Goal: Information Seeking & Learning: Learn about a topic

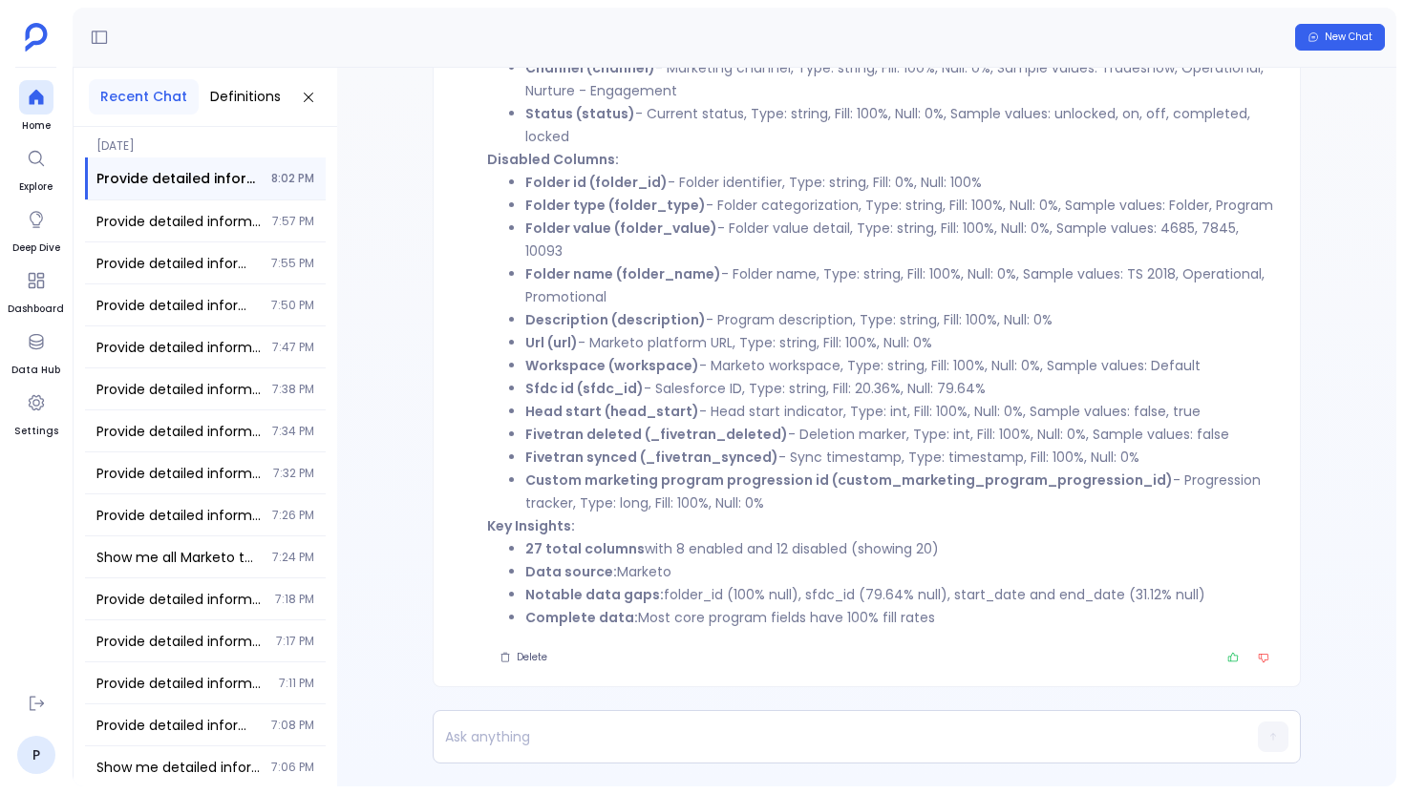
scroll to position [-62, 0]
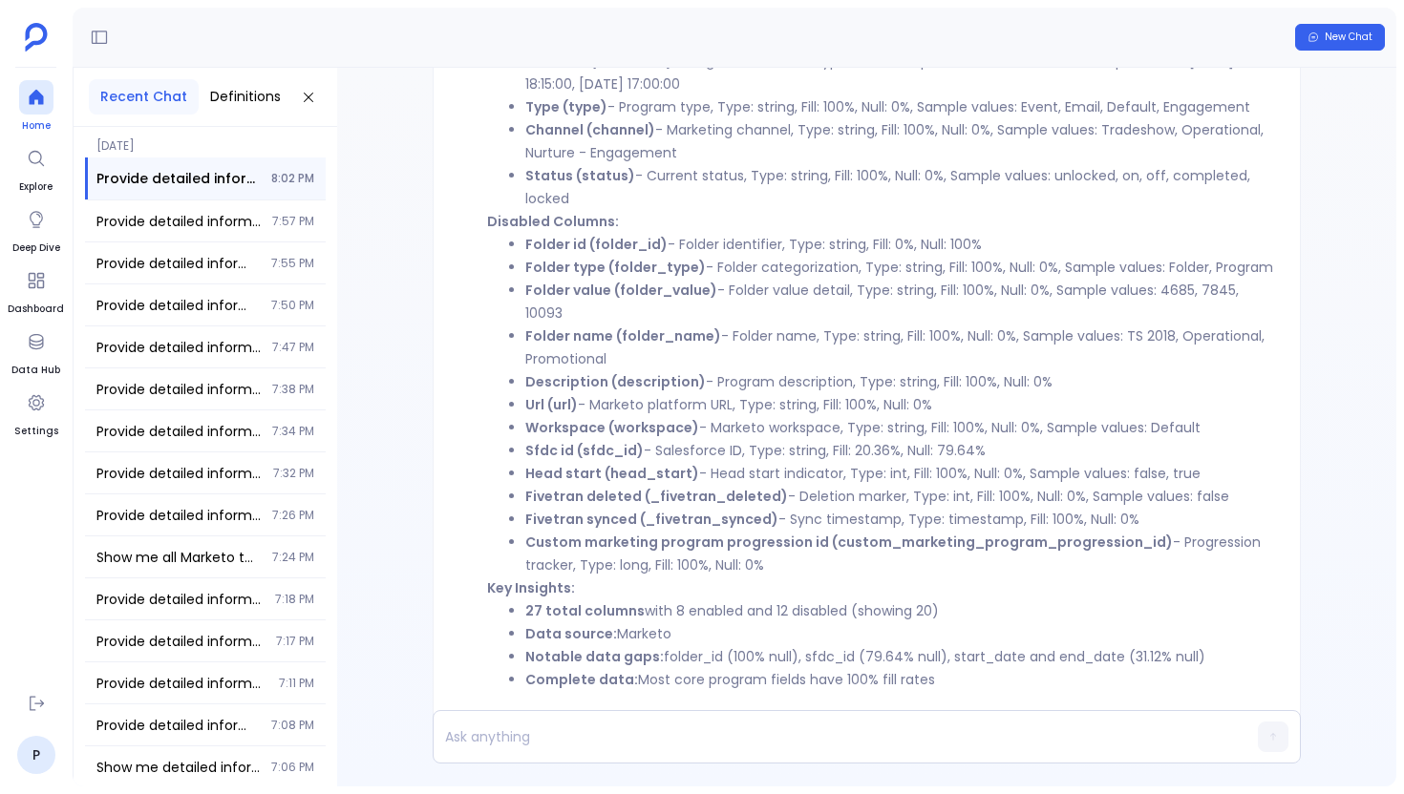
click at [30, 105] on icon at bounding box center [36, 97] width 19 height 19
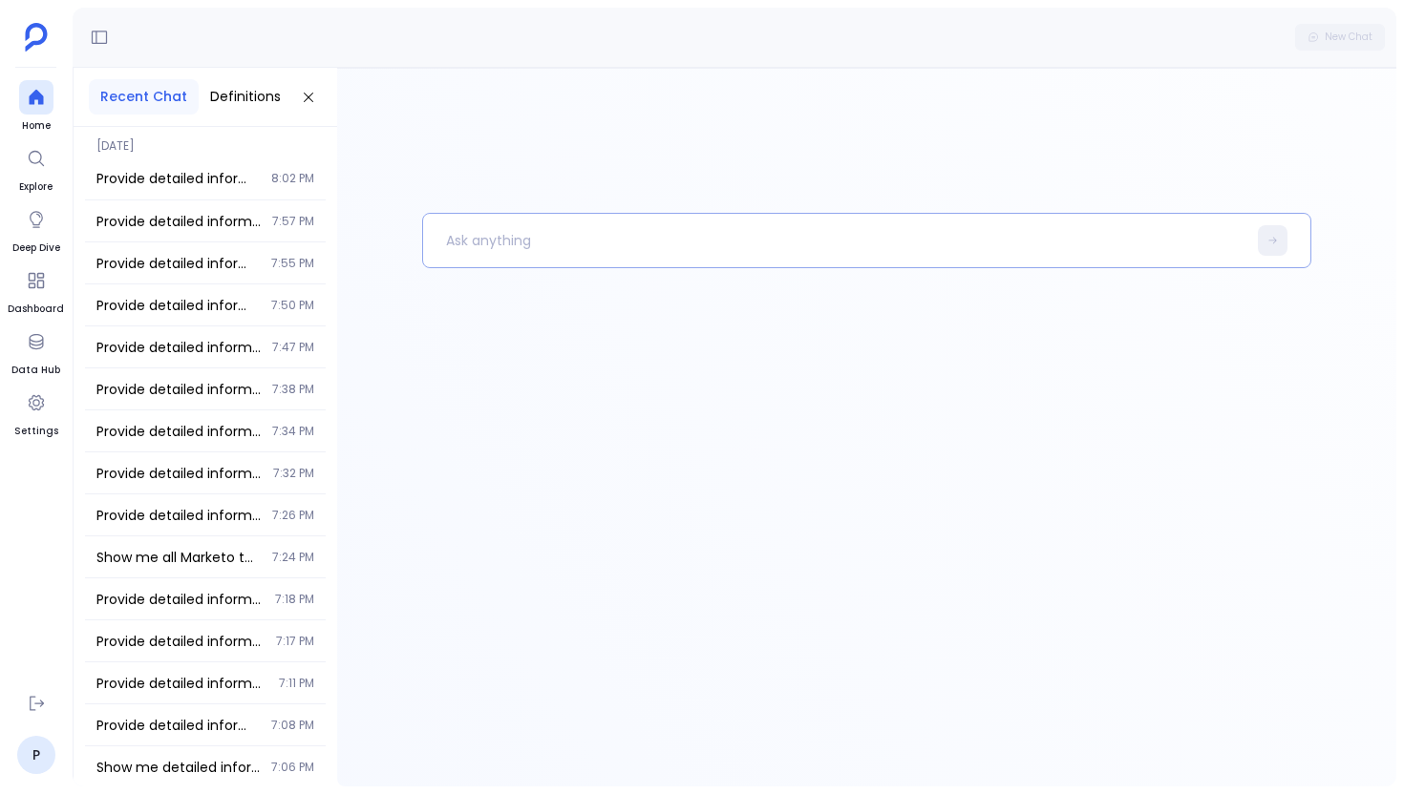
click at [500, 254] on p at bounding box center [834, 241] width 823 height 50
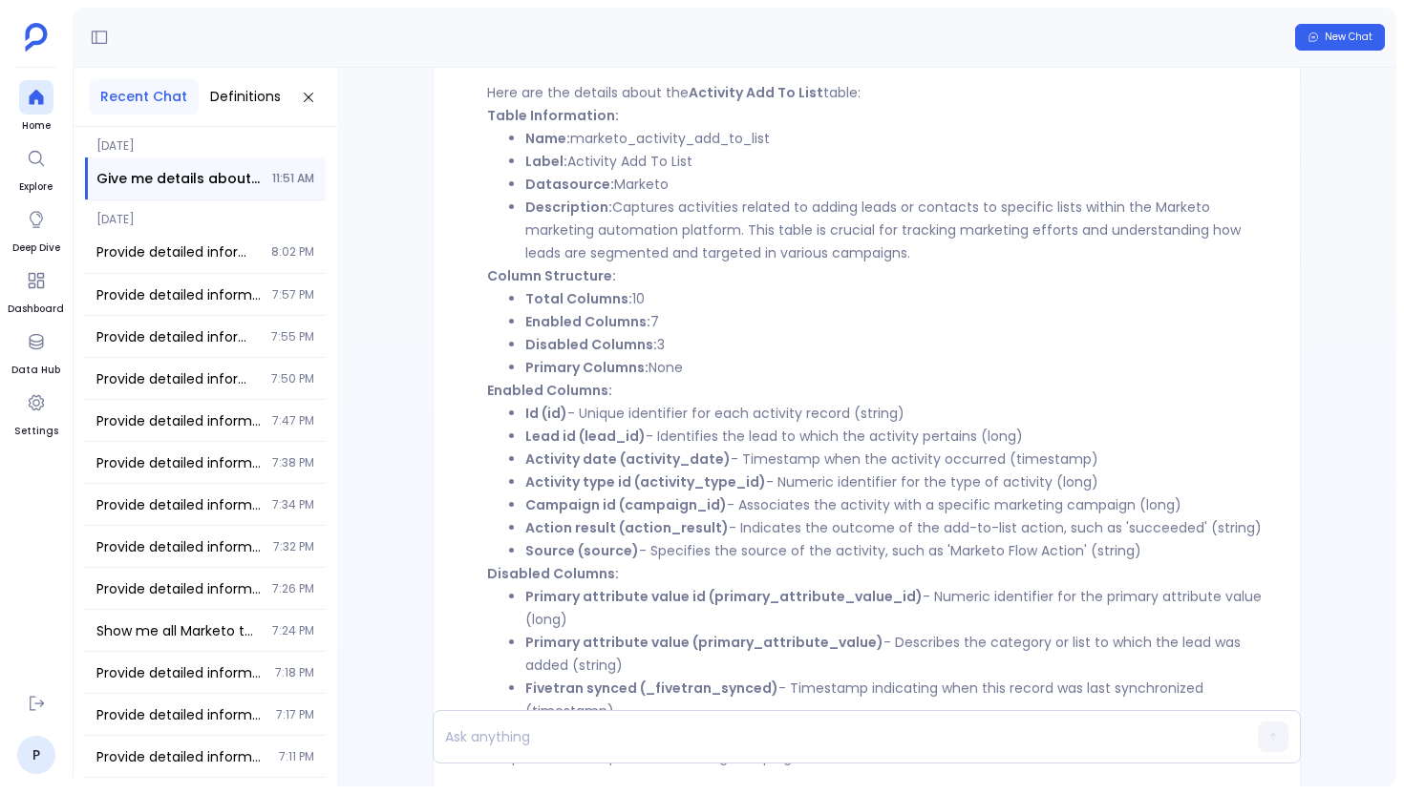
scroll to position [-132, 0]
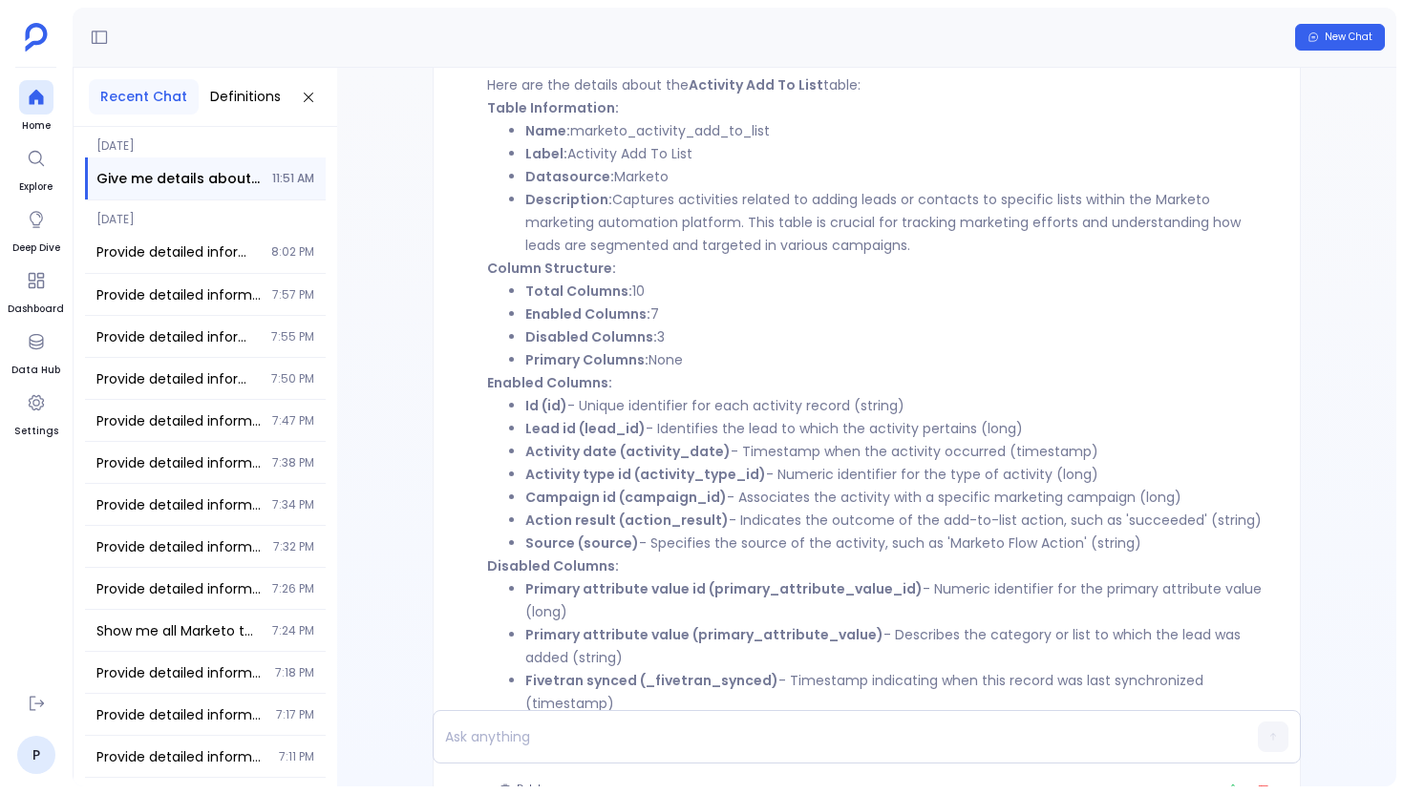
click at [606, 301] on li "Total Columns: 10" at bounding box center [901, 291] width 752 height 23
click at [605, 306] on strong "Enabled Columns:" at bounding box center [587, 314] width 125 height 19
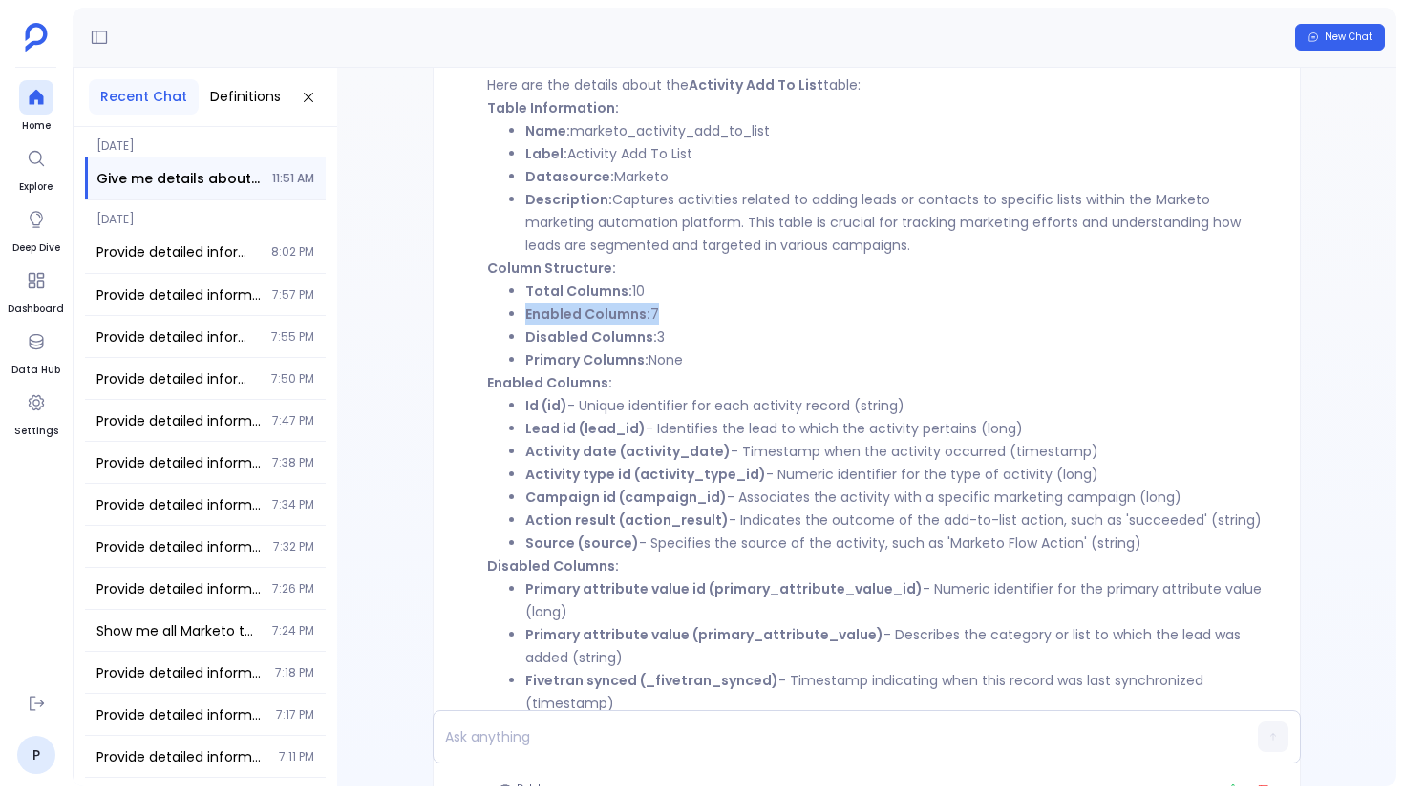
click at [605, 306] on strong "Enabled Columns:" at bounding box center [587, 314] width 125 height 19
click at [603, 331] on strong "Disabled Columns:" at bounding box center [591, 337] width 132 height 19
click at [603, 355] on strong "Primary Columns:" at bounding box center [586, 359] width 123 height 19
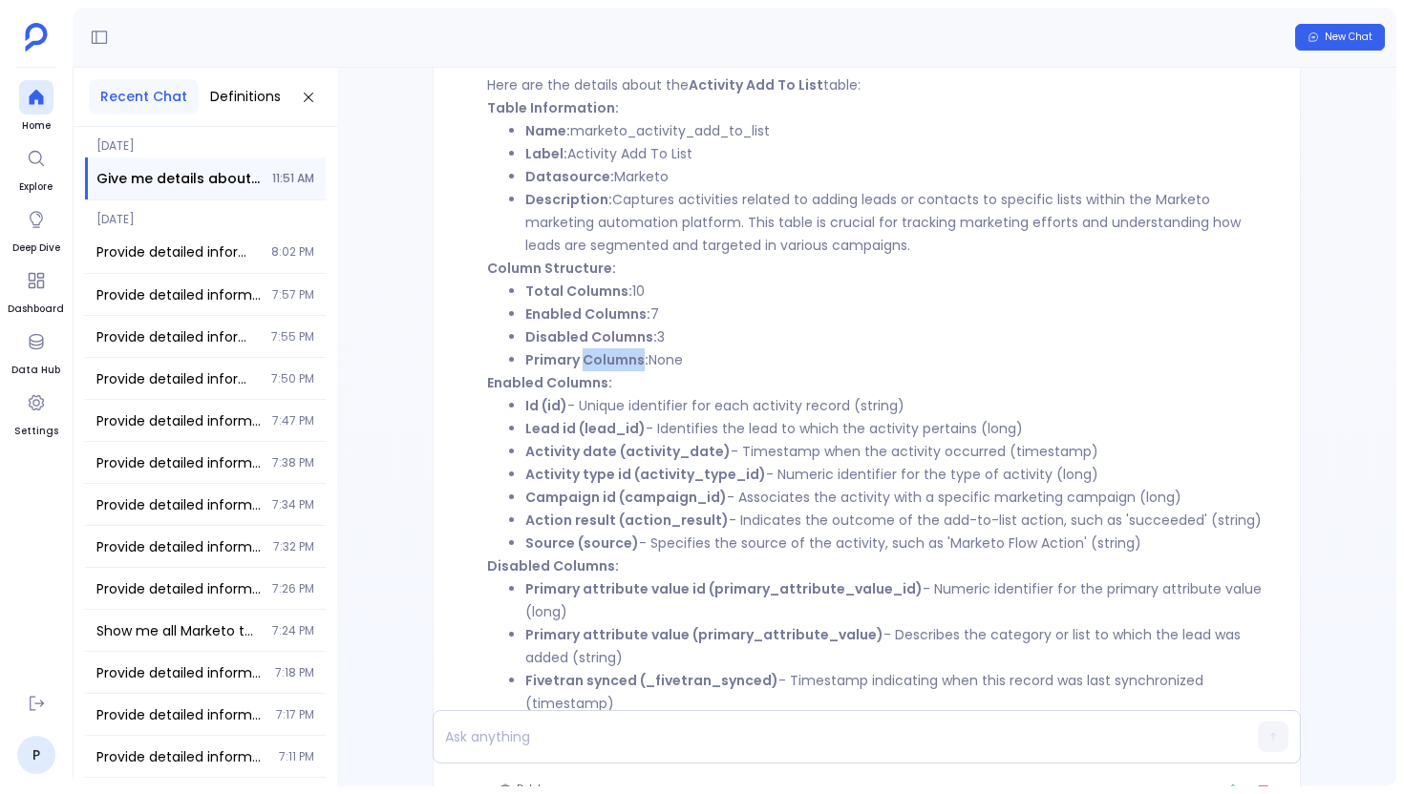
click at [603, 355] on strong "Primary Columns:" at bounding box center [586, 359] width 123 height 19
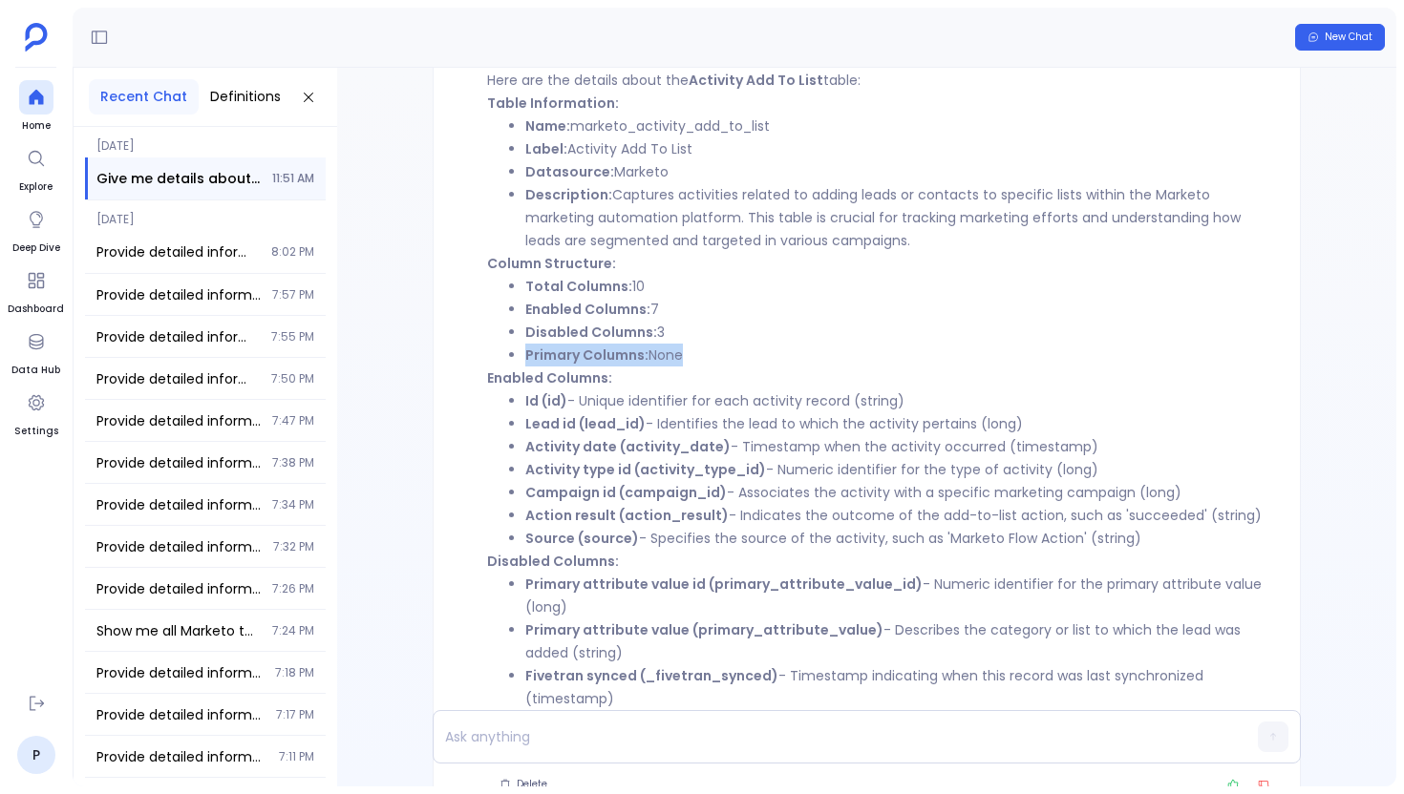
scroll to position [0, 0]
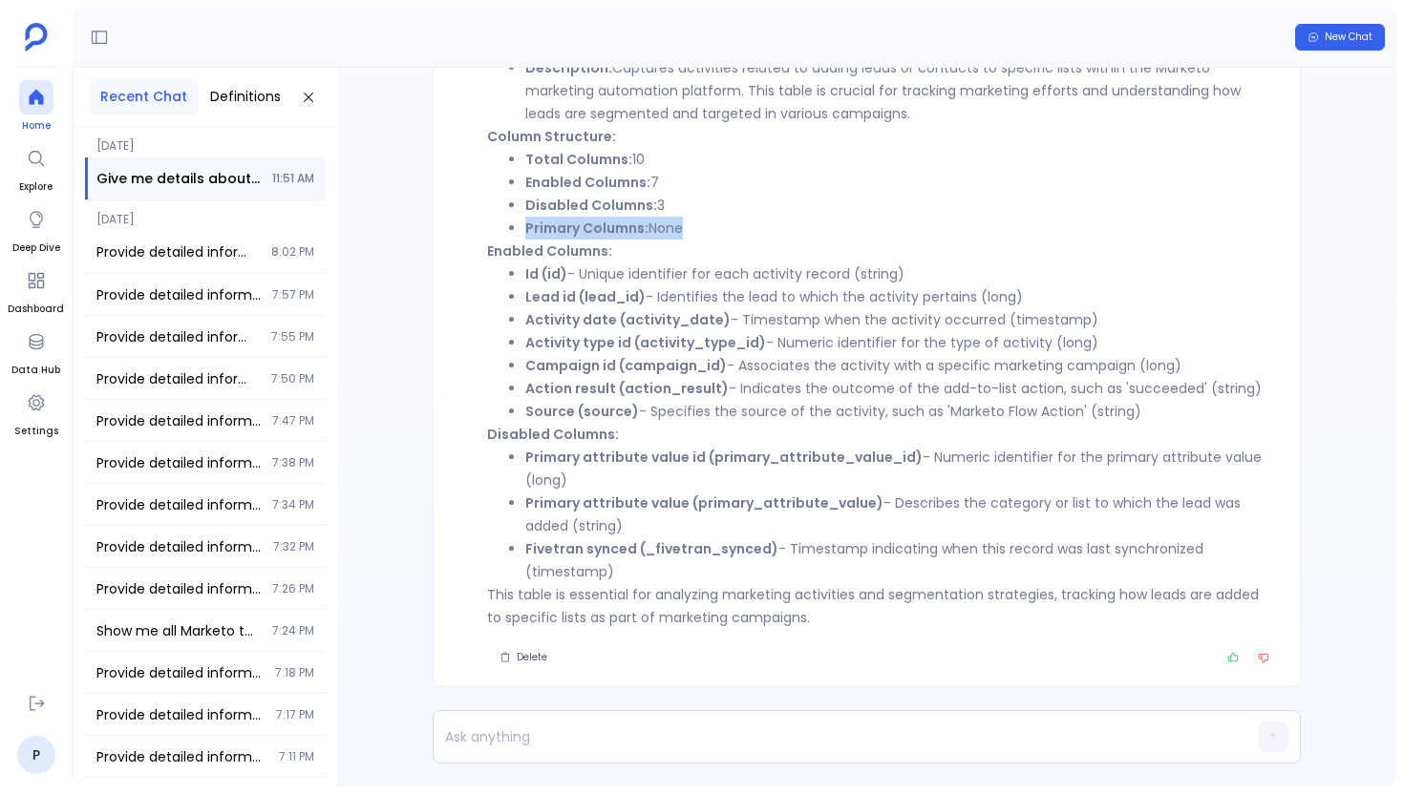
click at [36, 112] on div at bounding box center [36, 97] width 34 height 34
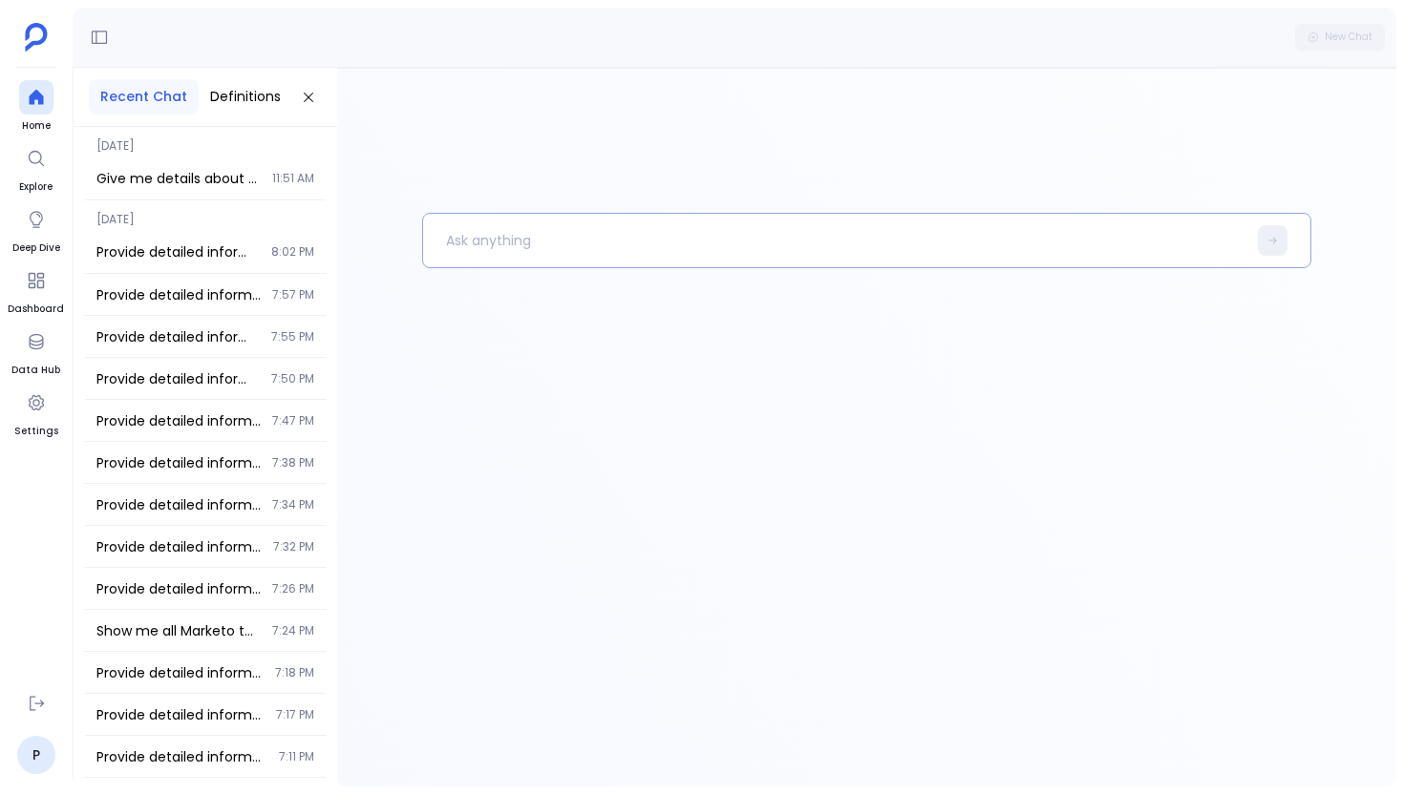
click at [485, 248] on p at bounding box center [834, 241] width 823 height 50
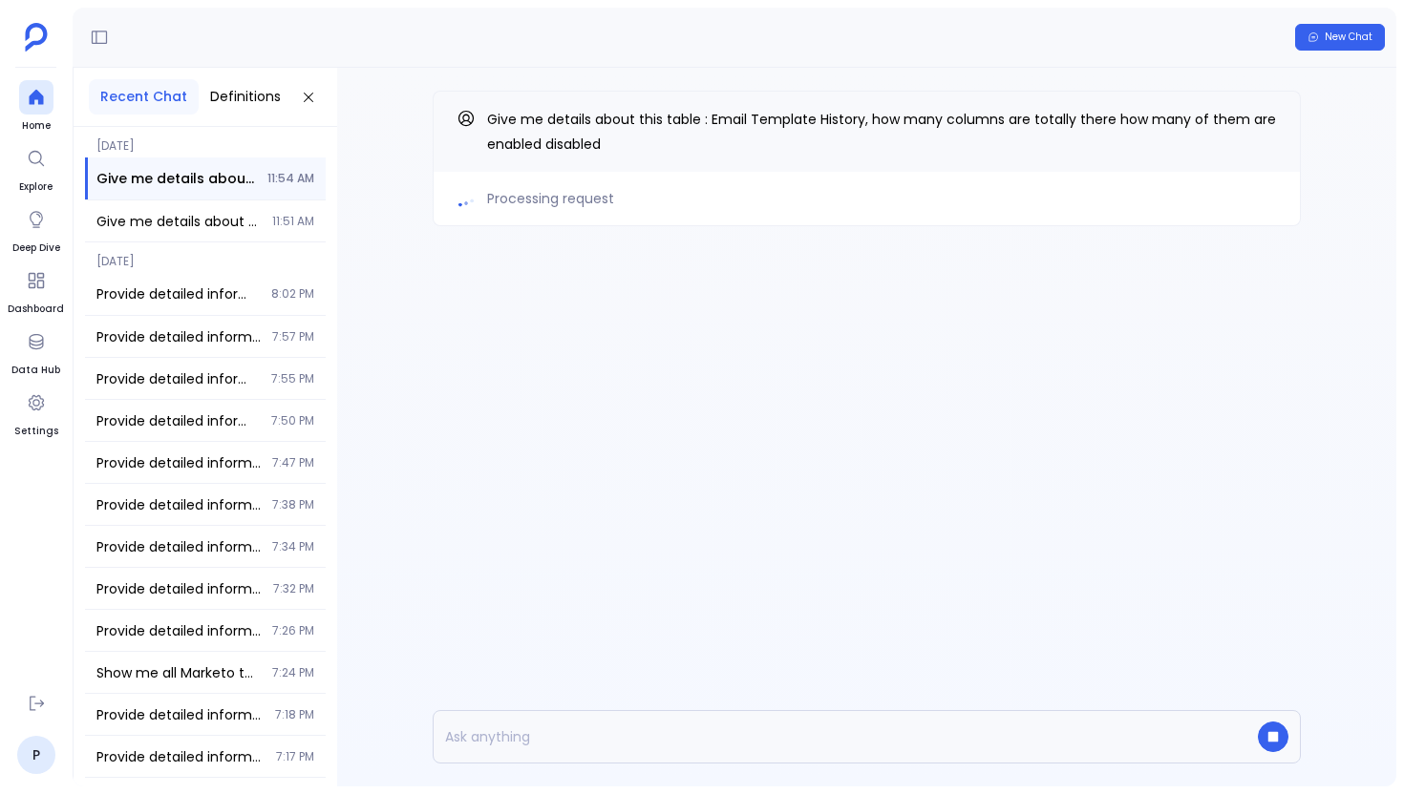
click at [406, 176] on div "Processing request Give me details about this table : Email Template History, h…" at bounding box center [866, 197] width 1059 height 258
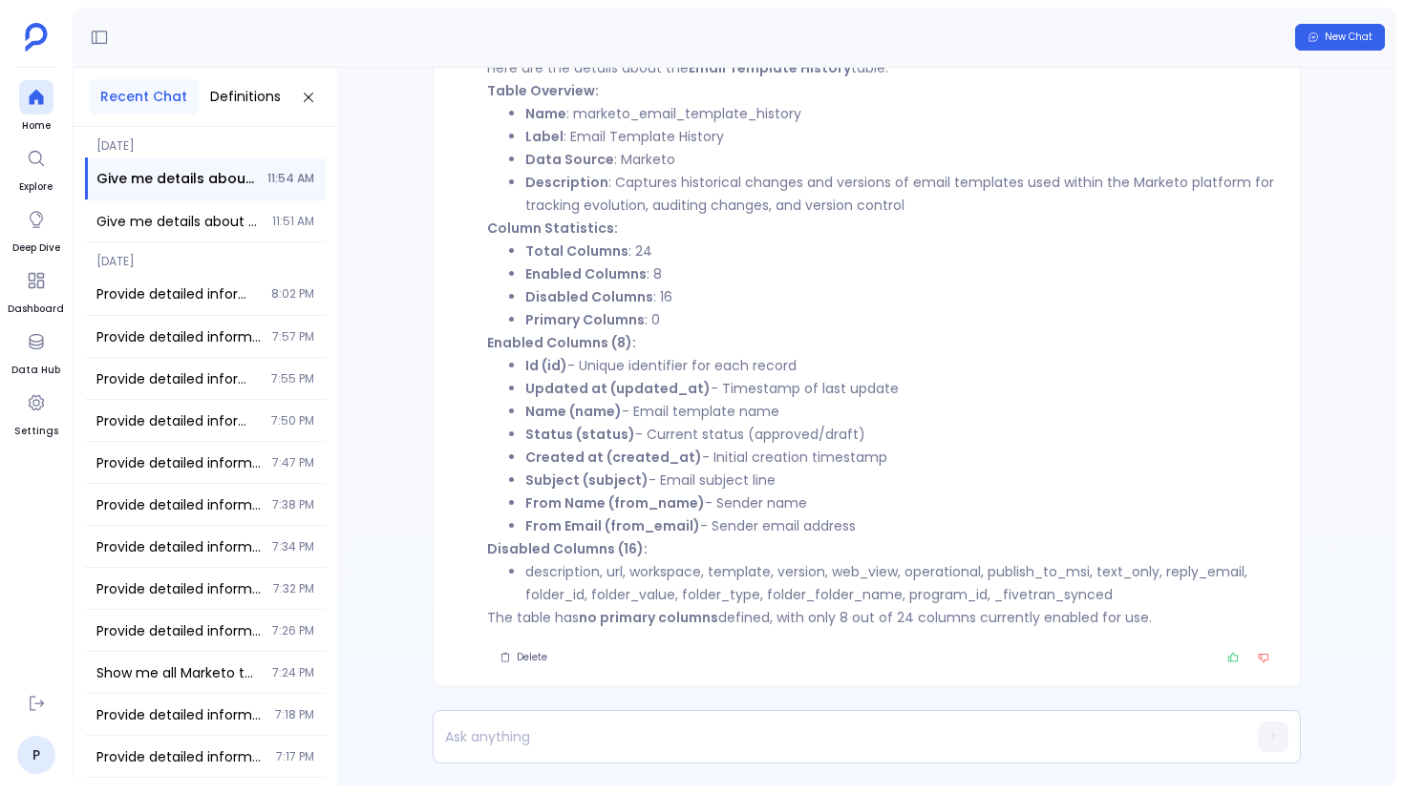
click at [603, 288] on strong "Disabled Columns" at bounding box center [589, 296] width 128 height 19
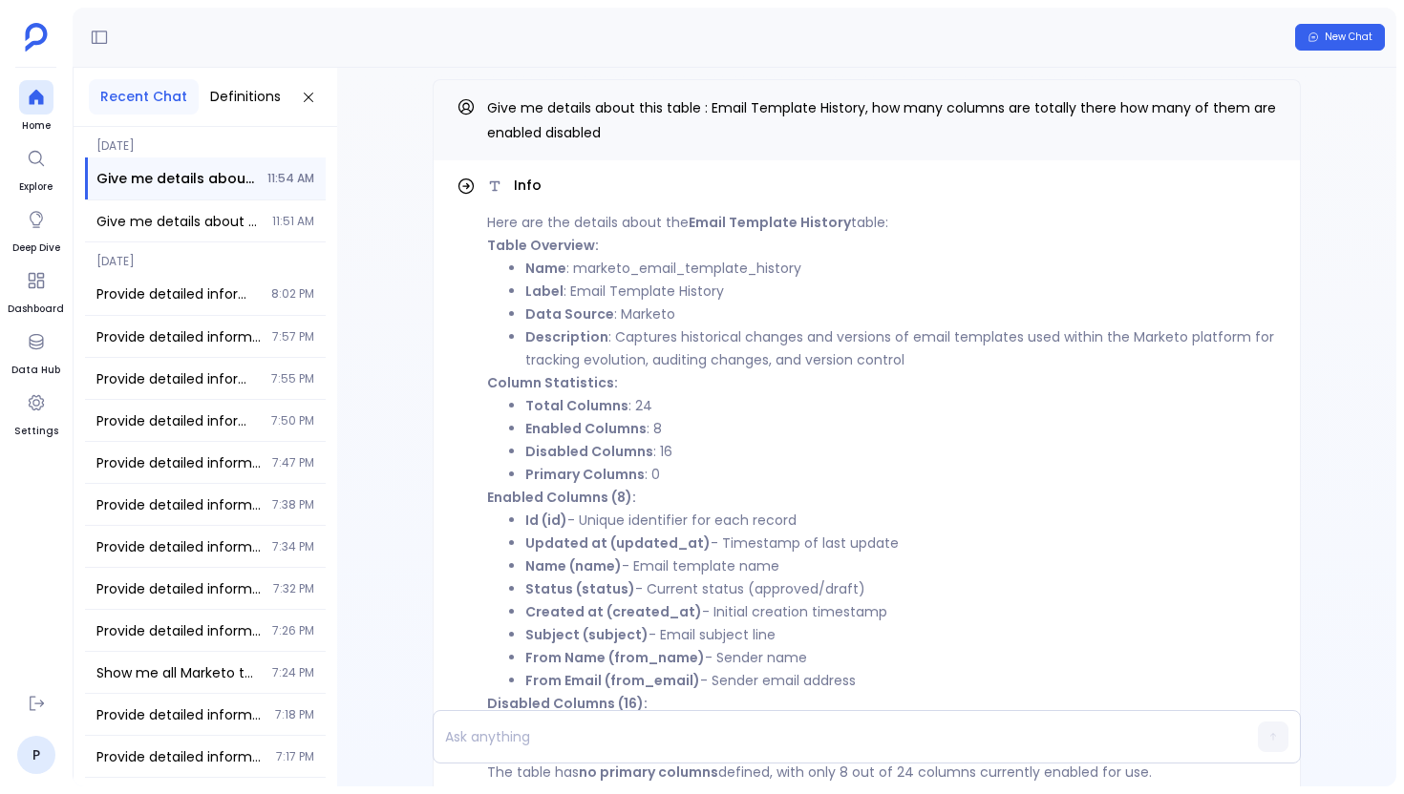
scroll to position [-166, 0]
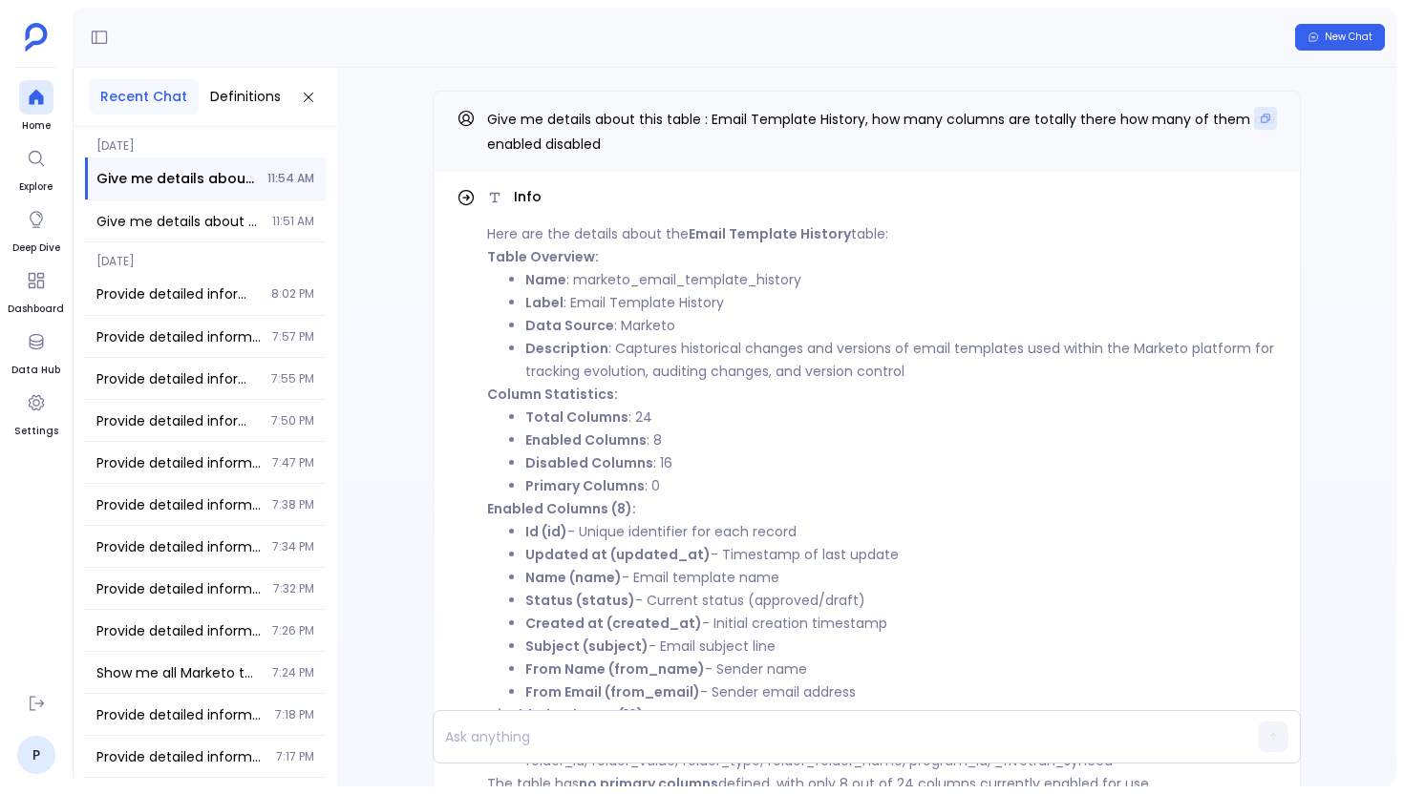
click at [1260, 113] on icon "Copy" at bounding box center [1265, 118] width 11 height 11
click at [44, 107] on div at bounding box center [36, 97] width 34 height 34
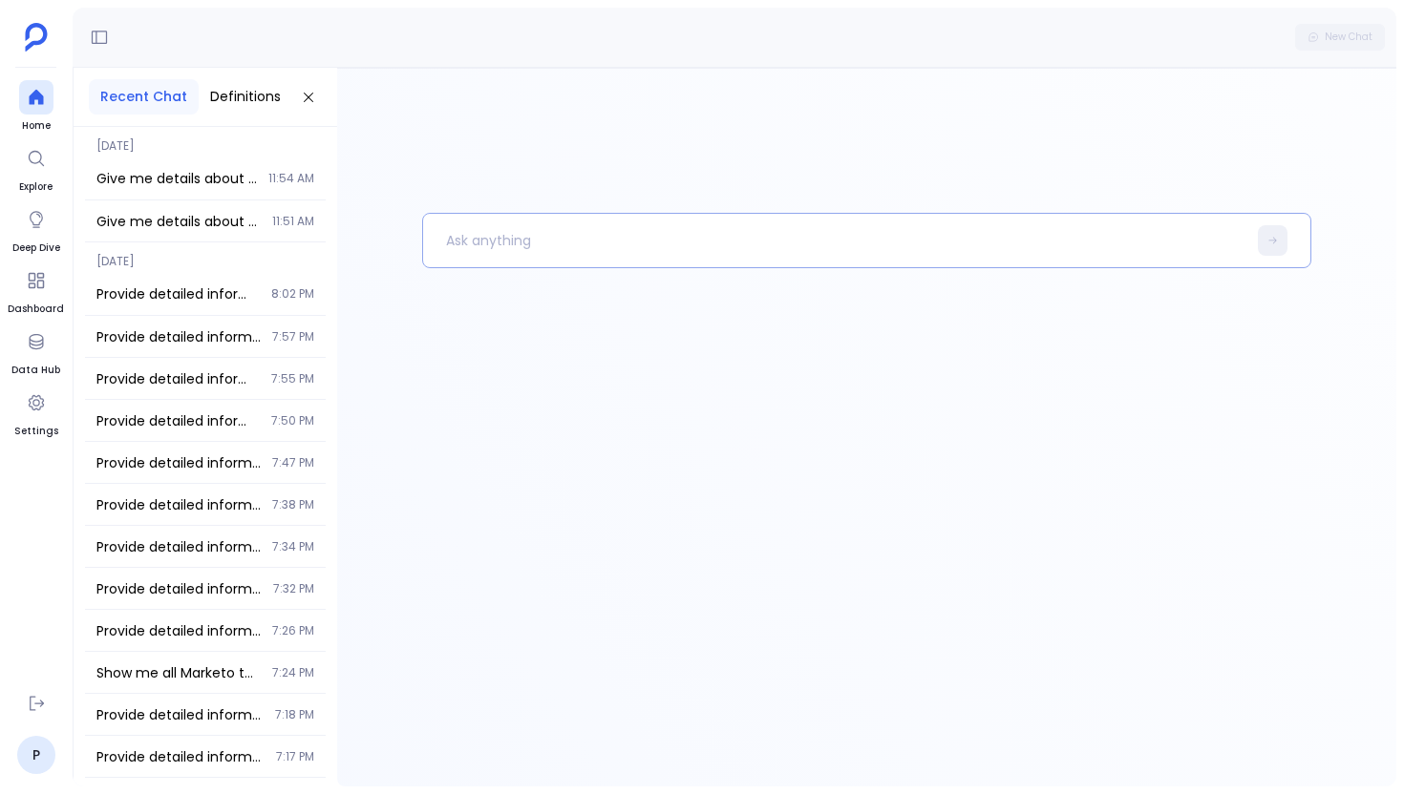
click at [583, 251] on p at bounding box center [834, 241] width 823 height 50
paste p
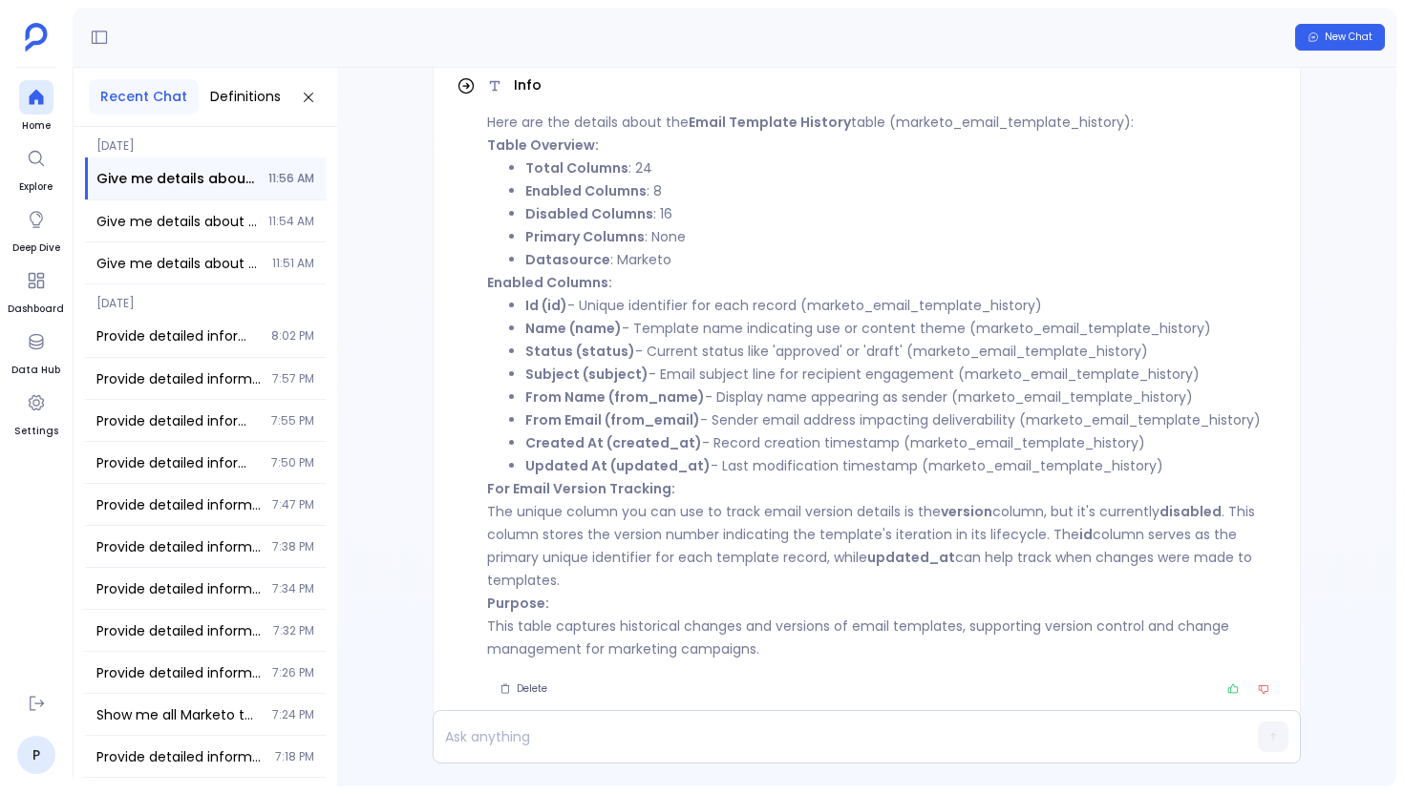
scroll to position [-45, 0]
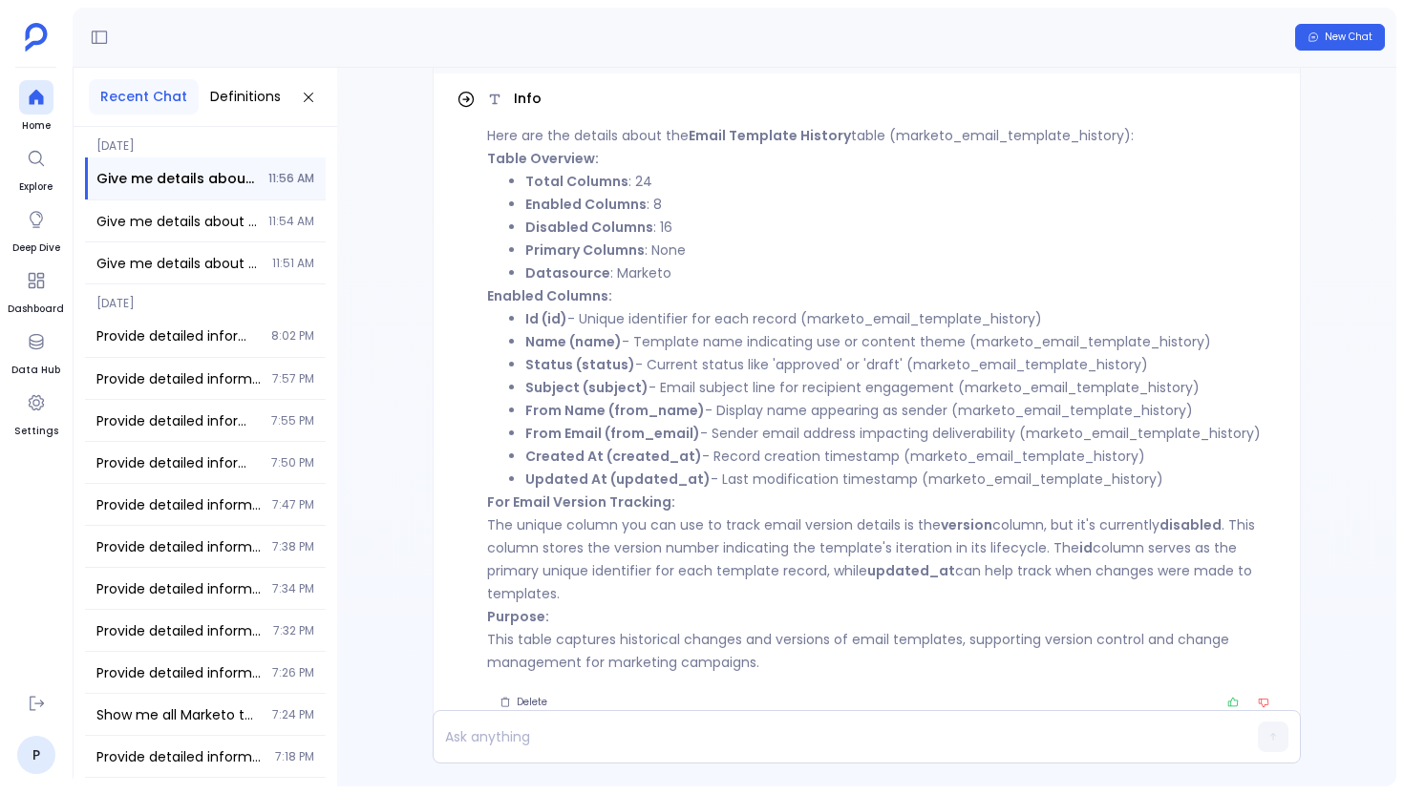
drag, startPoint x: 670, startPoint y: 267, endPoint x: 601, endPoint y: 189, distance: 104.8
click at [632, 251] on ul "Total Columns : 24 Enabled Columns : 8 Disabled Columns : 16 Primary Columns : …" at bounding box center [882, 227] width 790 height 115
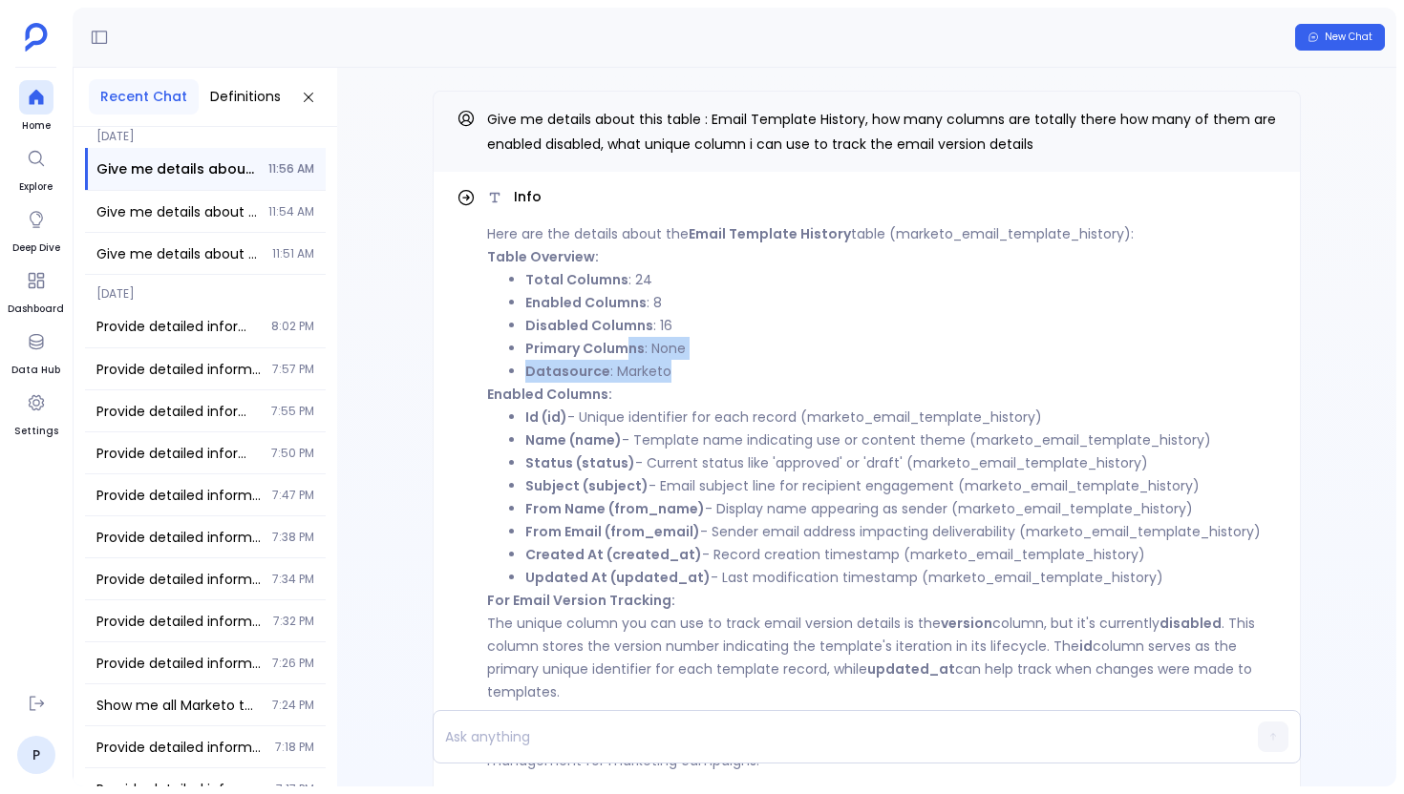
scroll to position [15, 0]
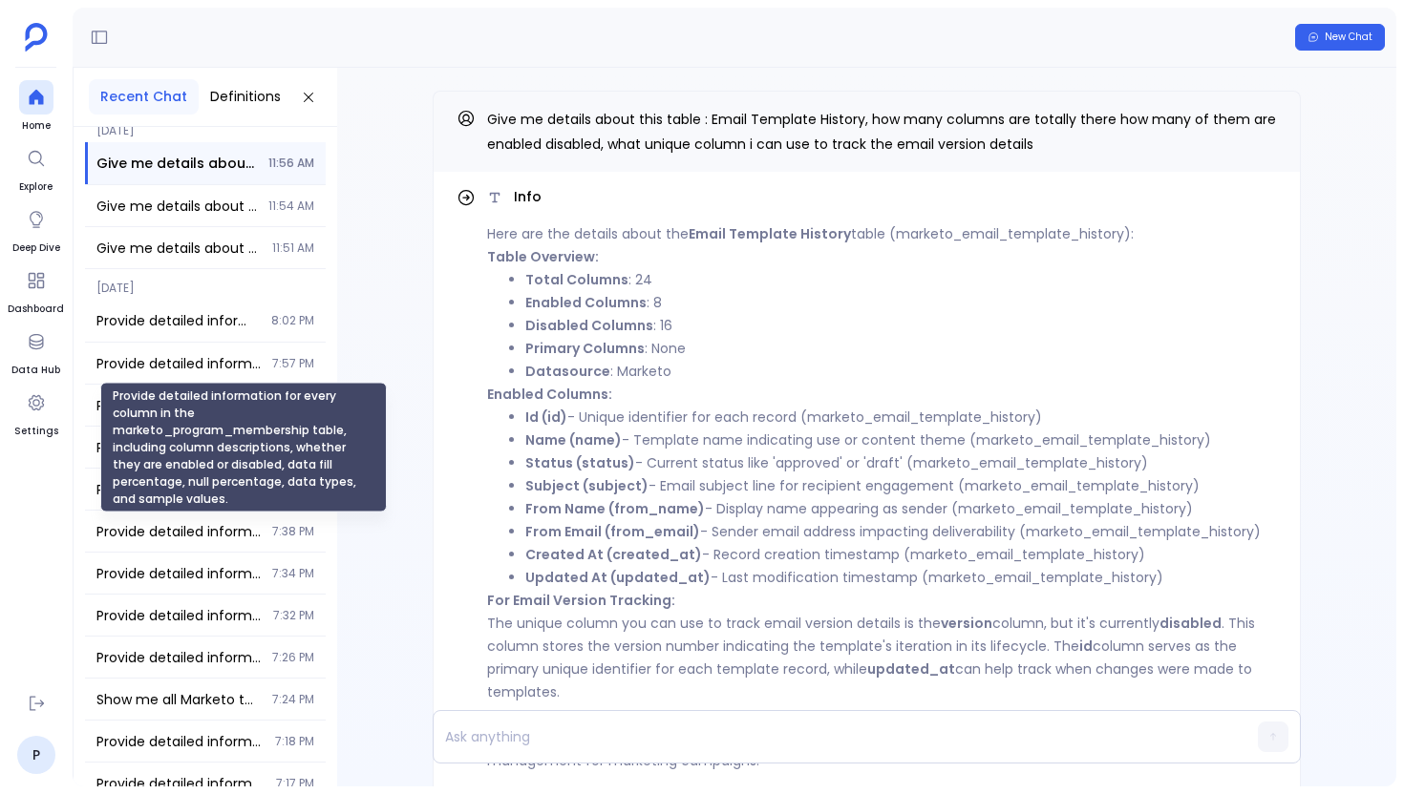
click at [199, 383] on div "Provide detailed information for every column in the marketo_program_membership…" at bounding box center [243, 448] width 286 height 130
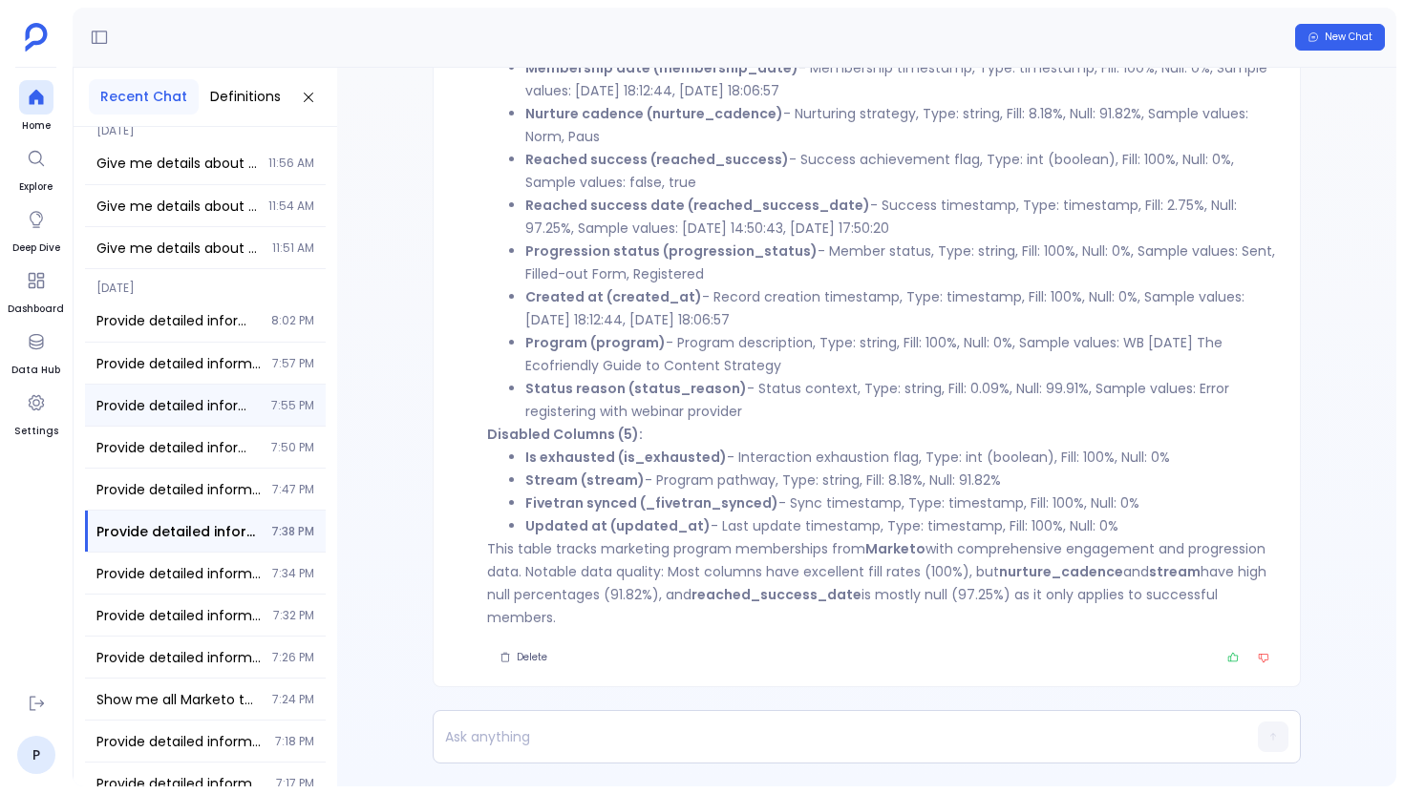
click at [199, 390] on div "Provide detailed information for every column in the marketo_program_membership…" at bounding box center [205, 405] width 241 height 41
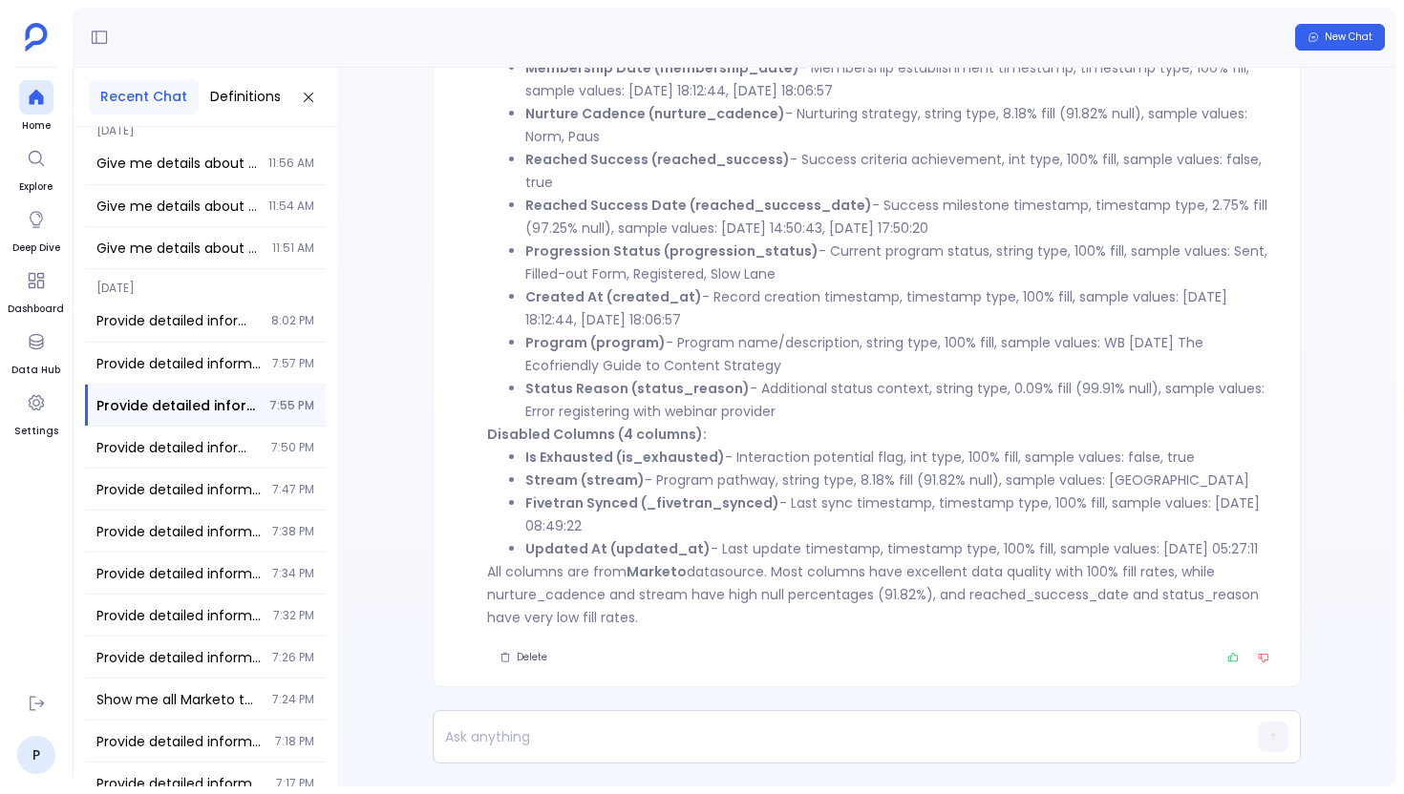
scroll to position [-328, 0]
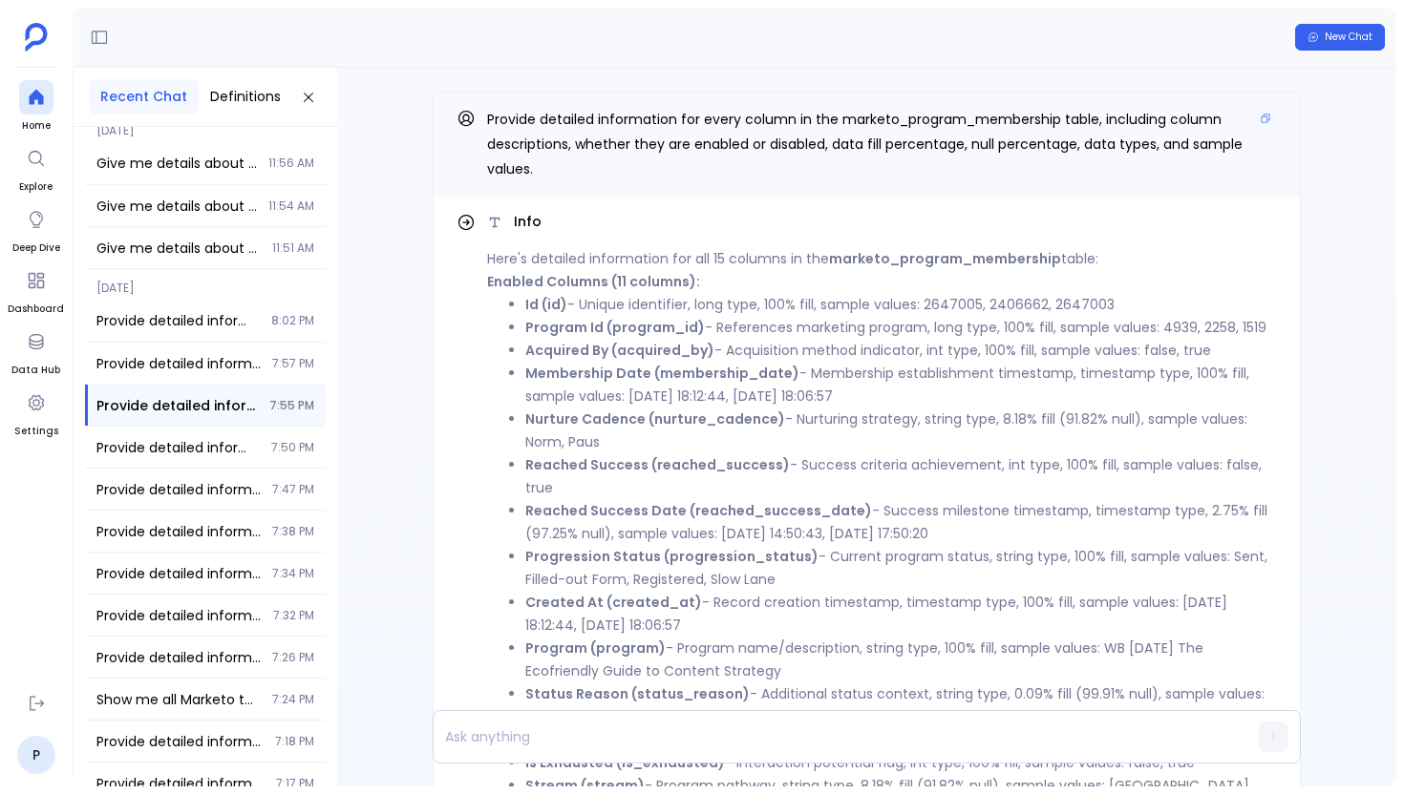
drag, startPoint x: 557, startPoint y: 177, endPoint x: 478, endPoint y: 119, distance: 97.0
click at [478, 119] on div "Provide detailed information for every column in the marketo_program_membership…" at bounding box center [866, 144] width 820 height 74
click at [1258, 131] on span at bounding box center [1265, 119] width 23 height 25
click at [201, 519] on div "Provide detailed information for every column in the marketo_program_membership…" at bounding box center [205, 531] width 241 height 41
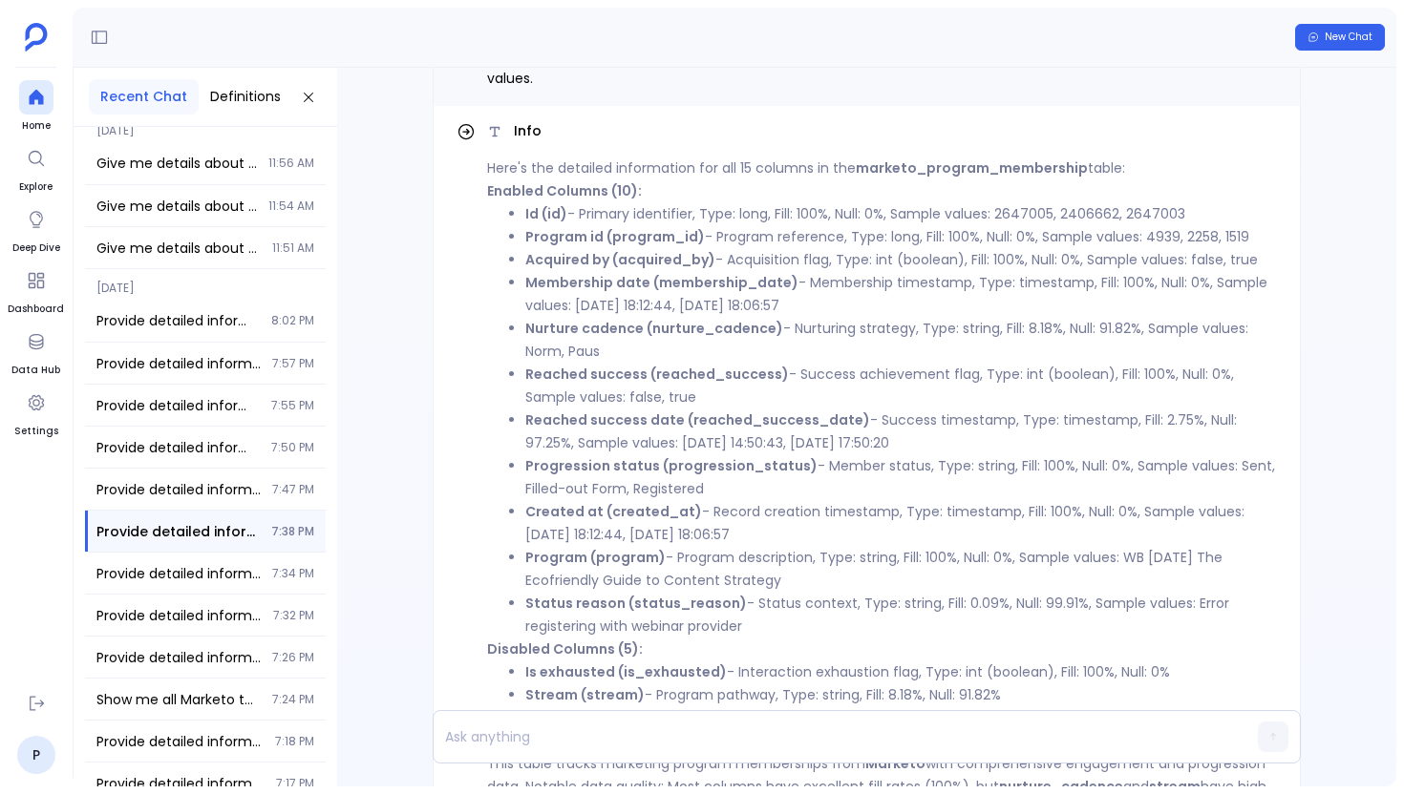
scroll to position [-306, 0]
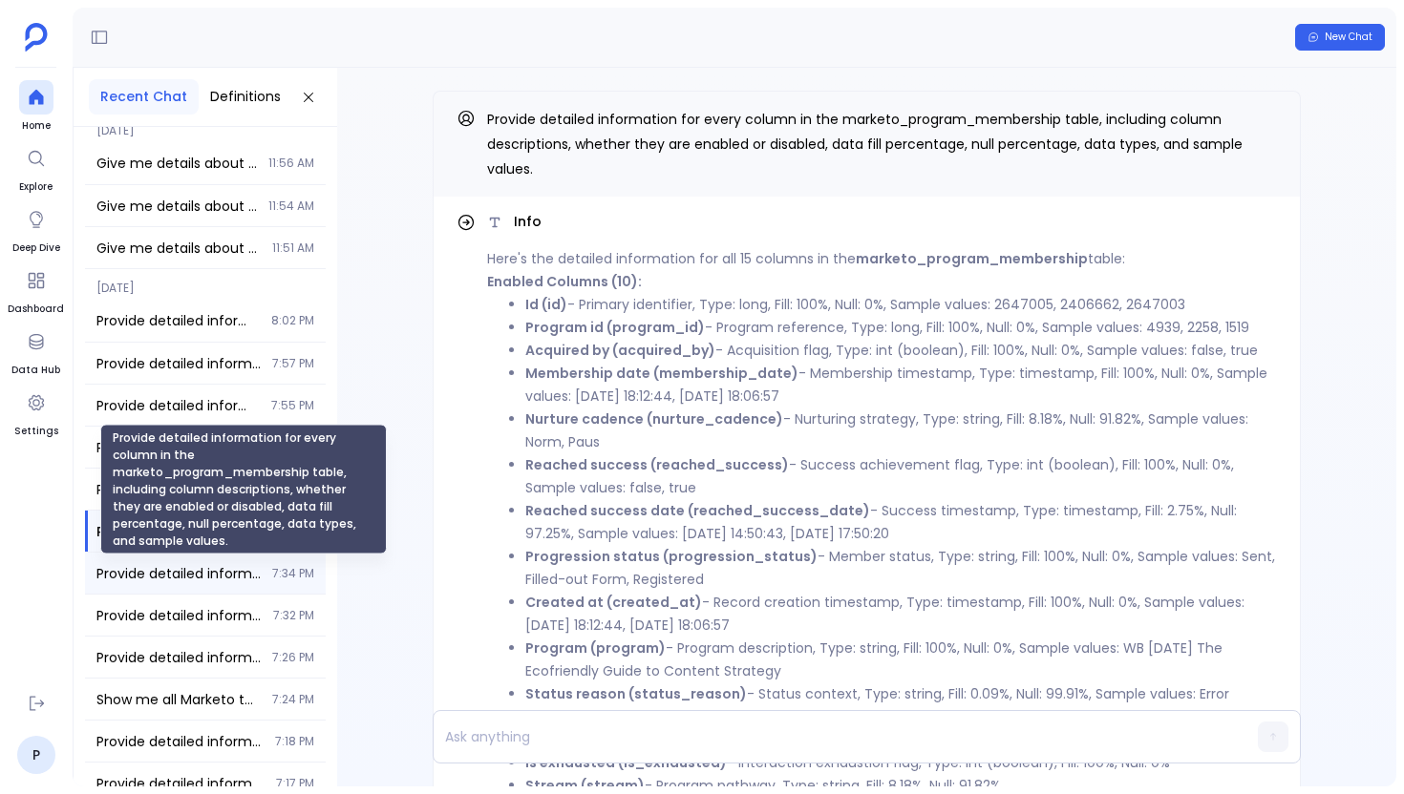
click at [217, 576] on span "Provide detailed information for every column in the marketo_program_membership…" at bounding box center [178, 573] width 164 height 19
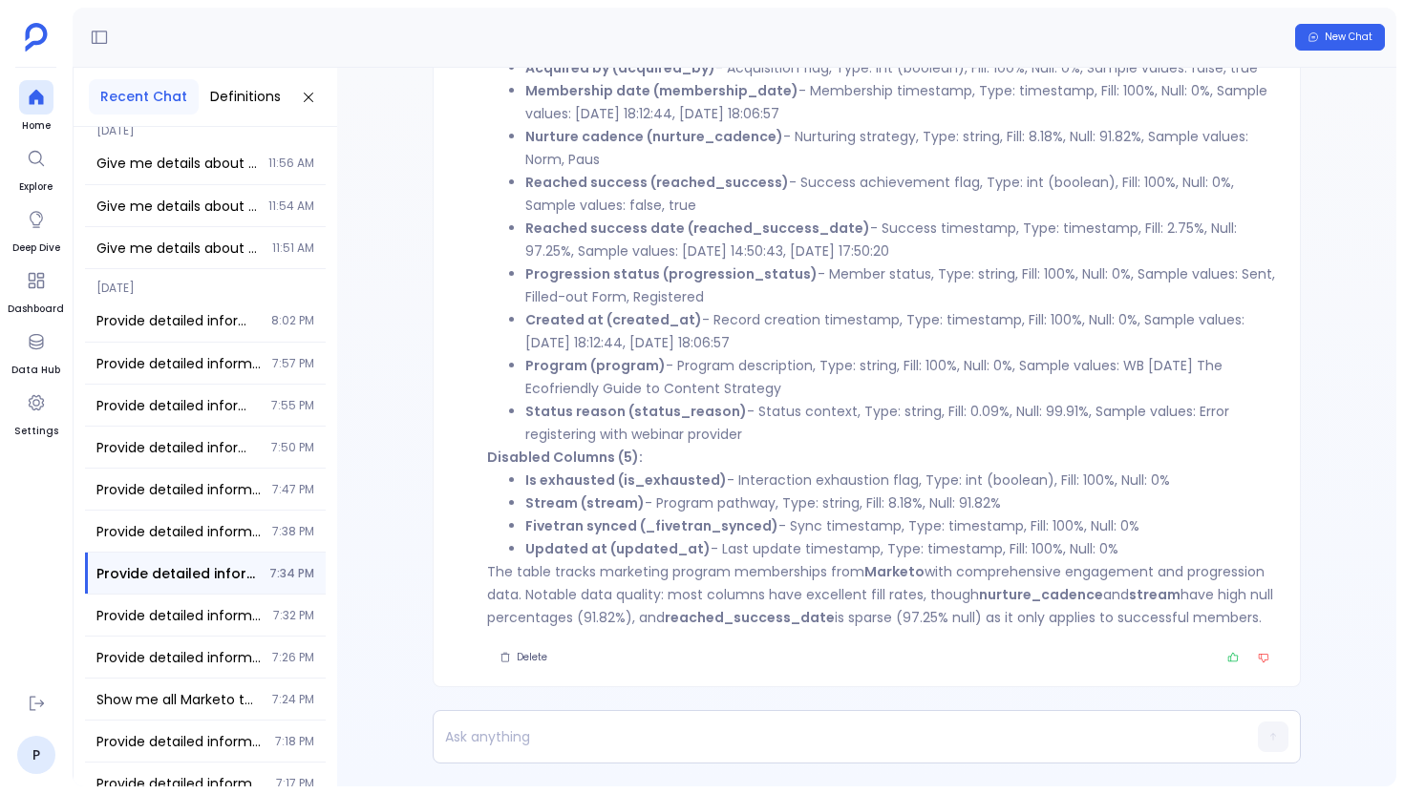
scroll to position [-306, 0]
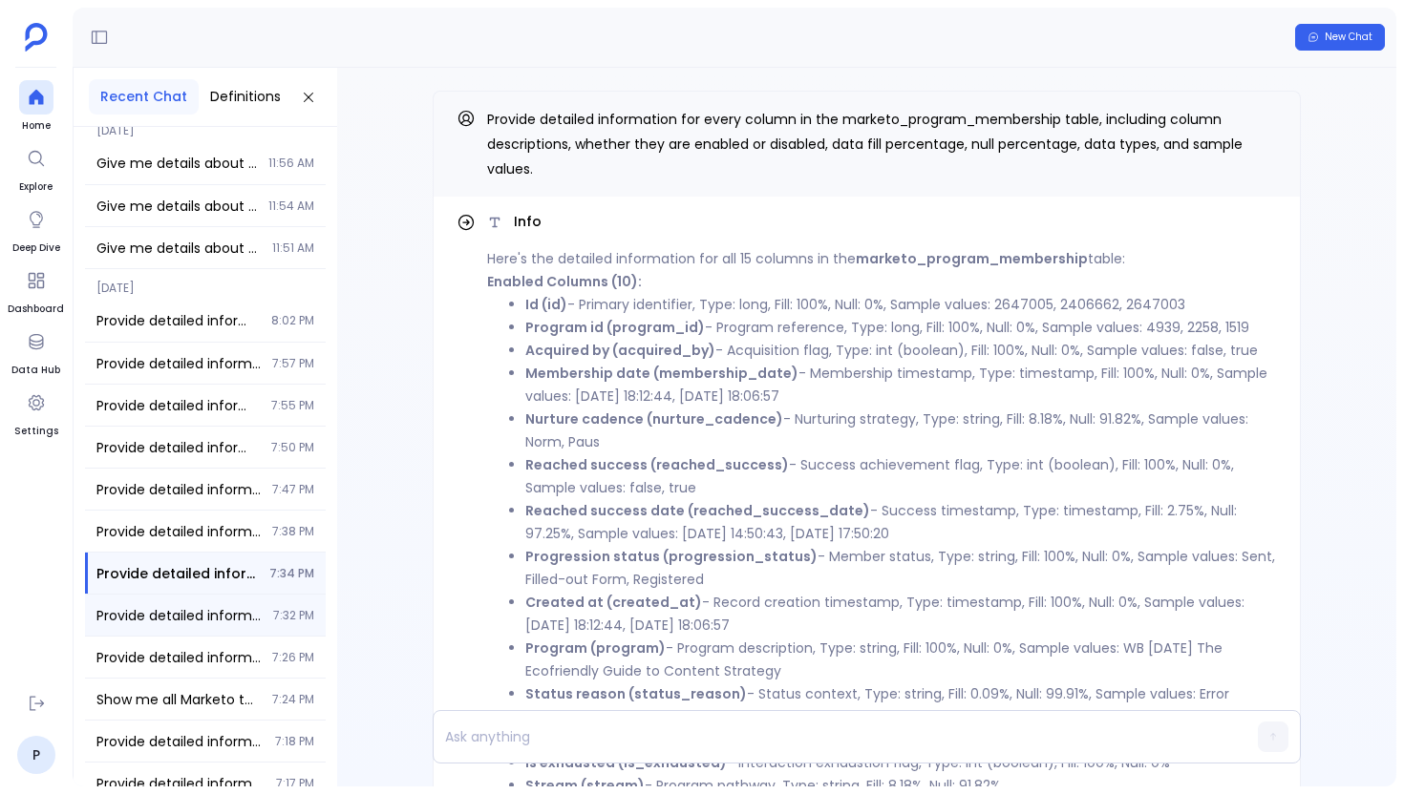
click at [252, 606] on span "Provide detailed information for every column in the marketo_program_membership…" at bounding box center [178, 615] width 165 height 19
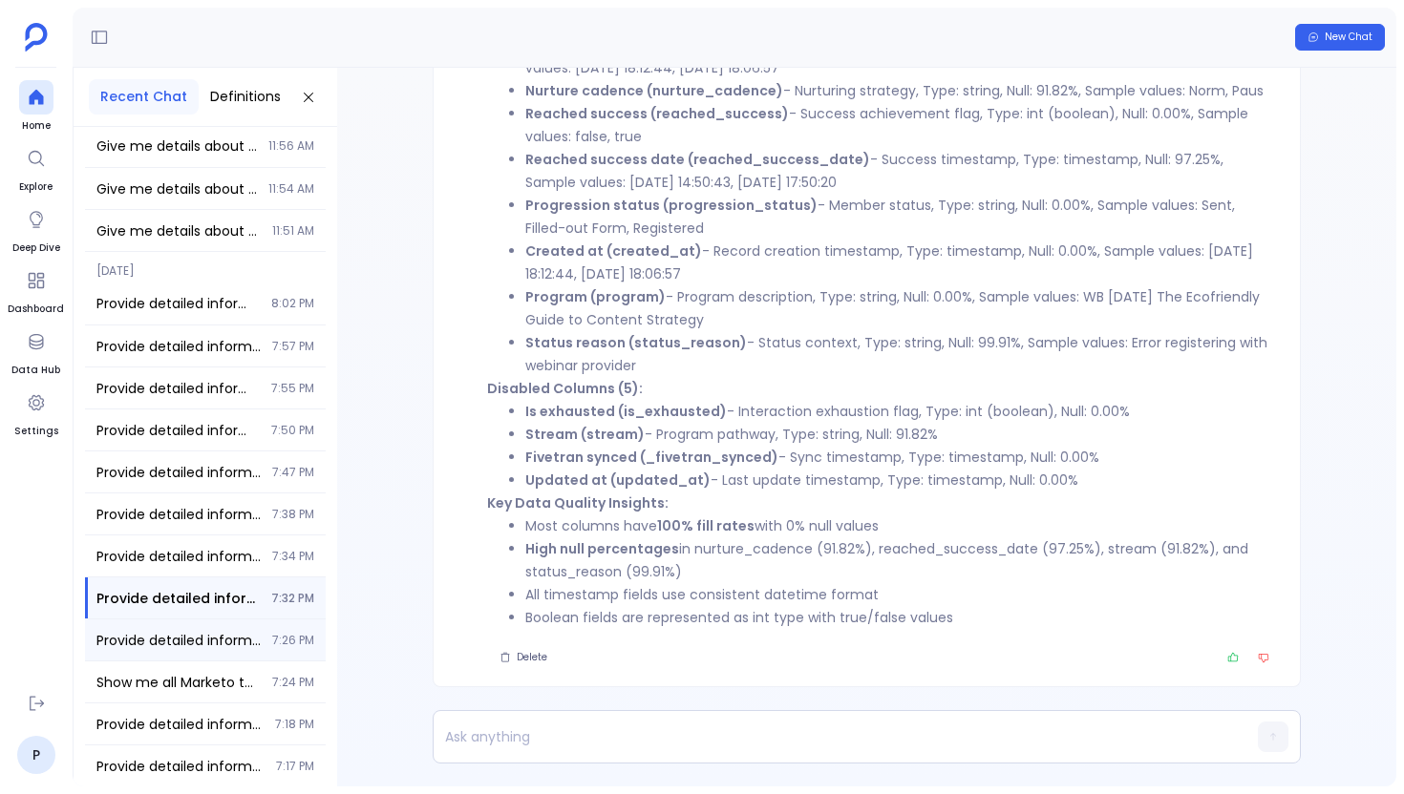
scroll to position [34, 0]
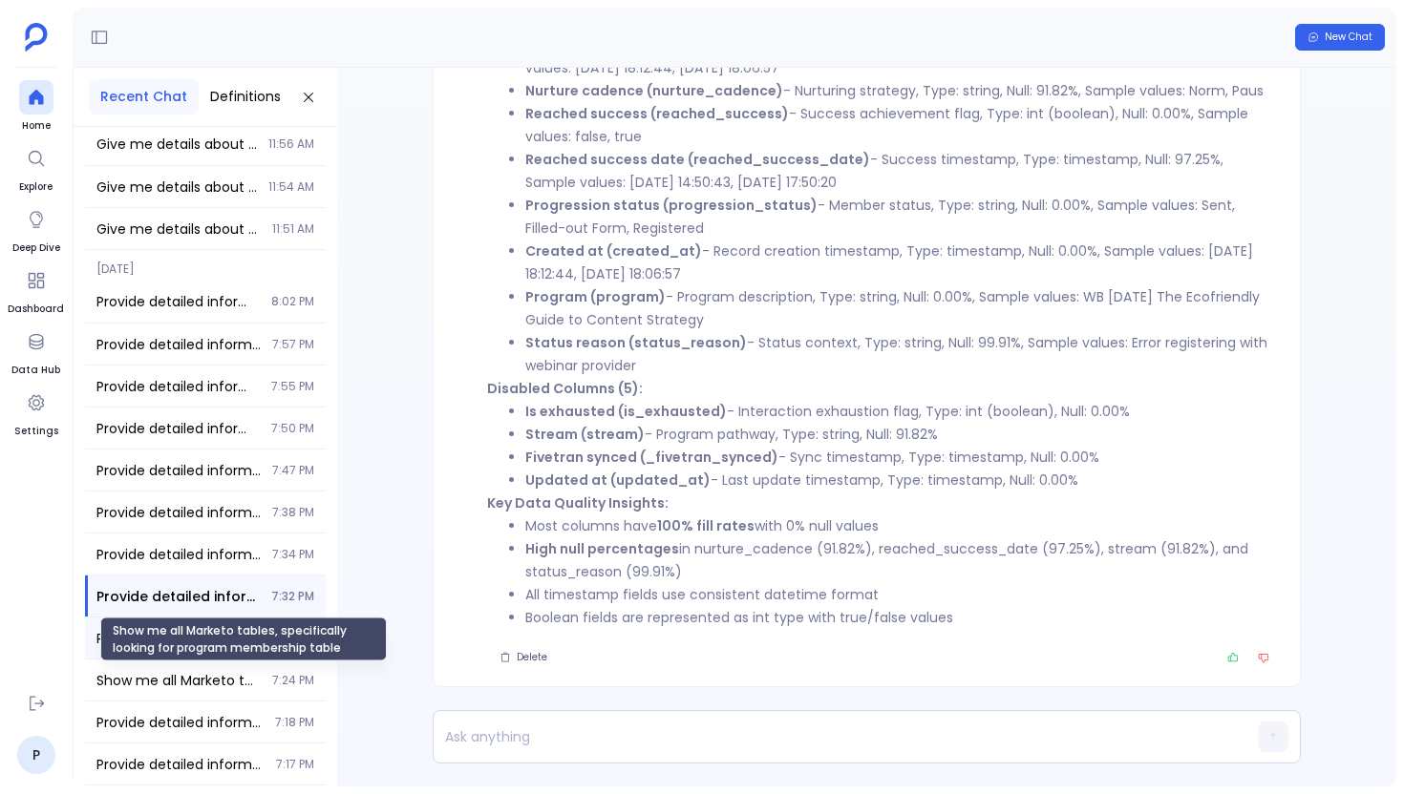
click at [201, 672] on span "Show me all Marketo tables, specifically looking for program membership table" at bounding box center [178, 680] width 164 height 19
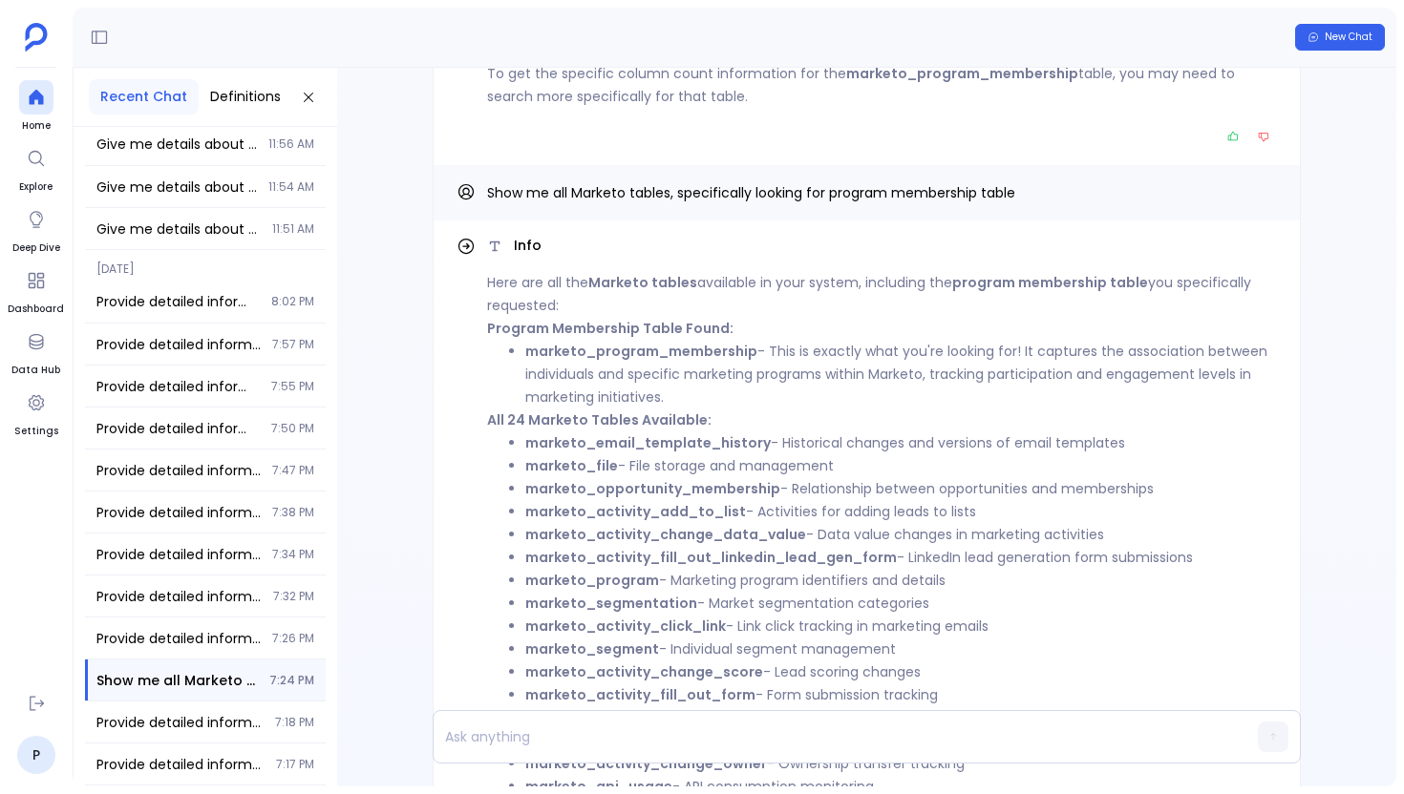
scroll to position [-625, 0]
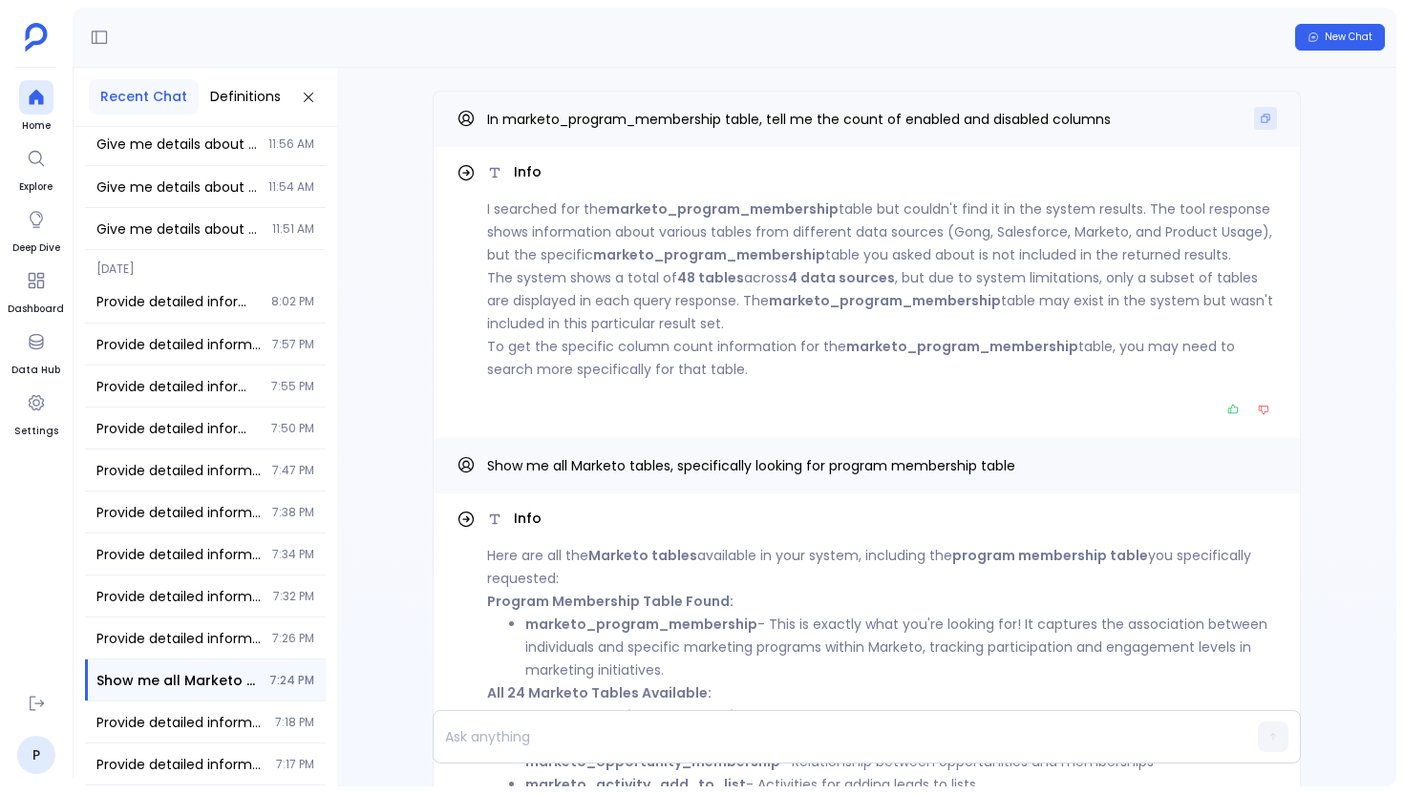
click at [1260, 123] on icon "Copy" at bounding box center [1265, 118] width 11 height 11
click at [489, 744] on p at bounding box center [830, 737] width 793 height 27
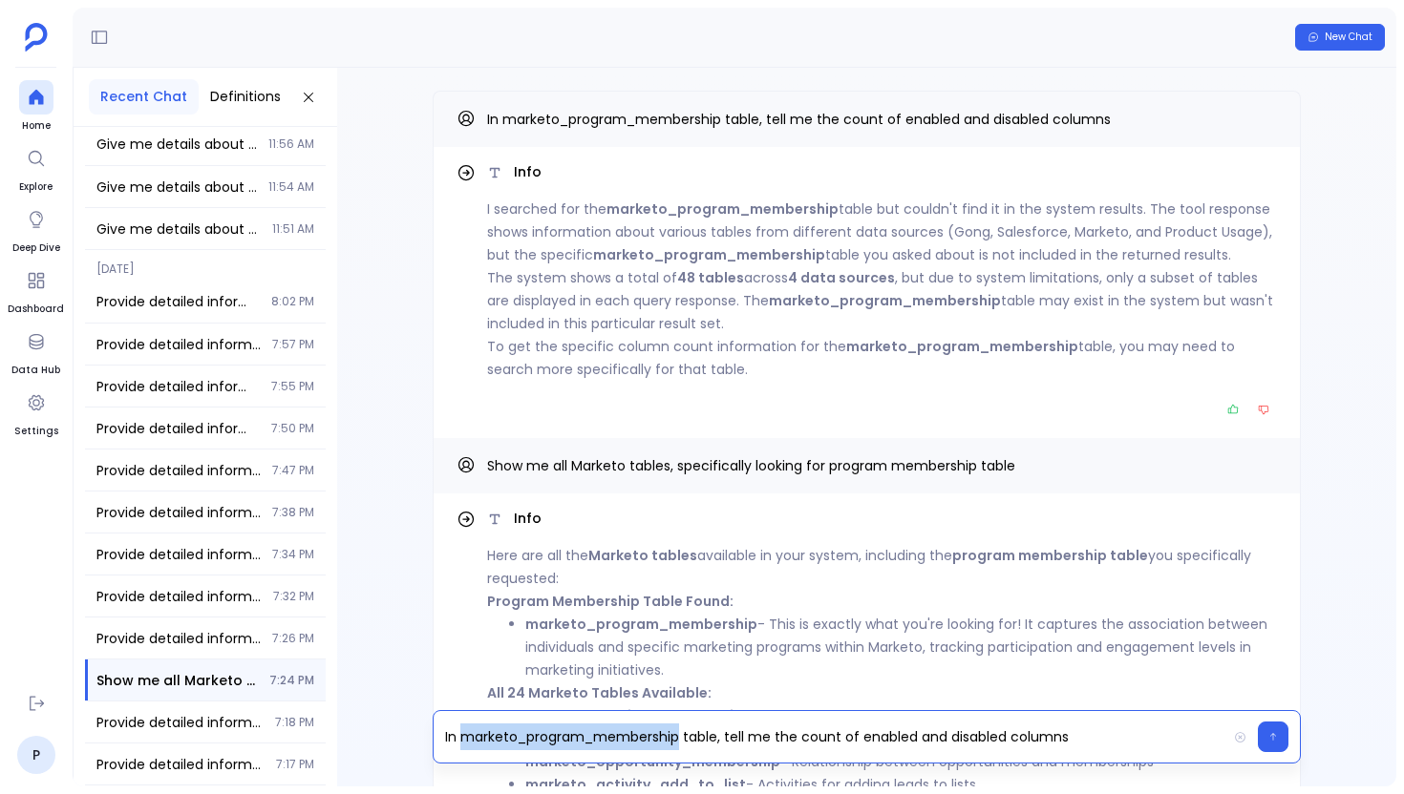
drag, startPoint x: 463, startPoint y: 742, endPoint x: 682, endPoint y: 744, distance: 218.7
click at [679, 744] on p "In marketo_program_membership table, tell me the count of enabled and disabled …" at bounding box center [830, 737] width 793 height 27
click at [923, 742] on p "In product_usage table, tell me the count of enabled and disabled columns" at bounding box center [830, 737] width 793 height 27
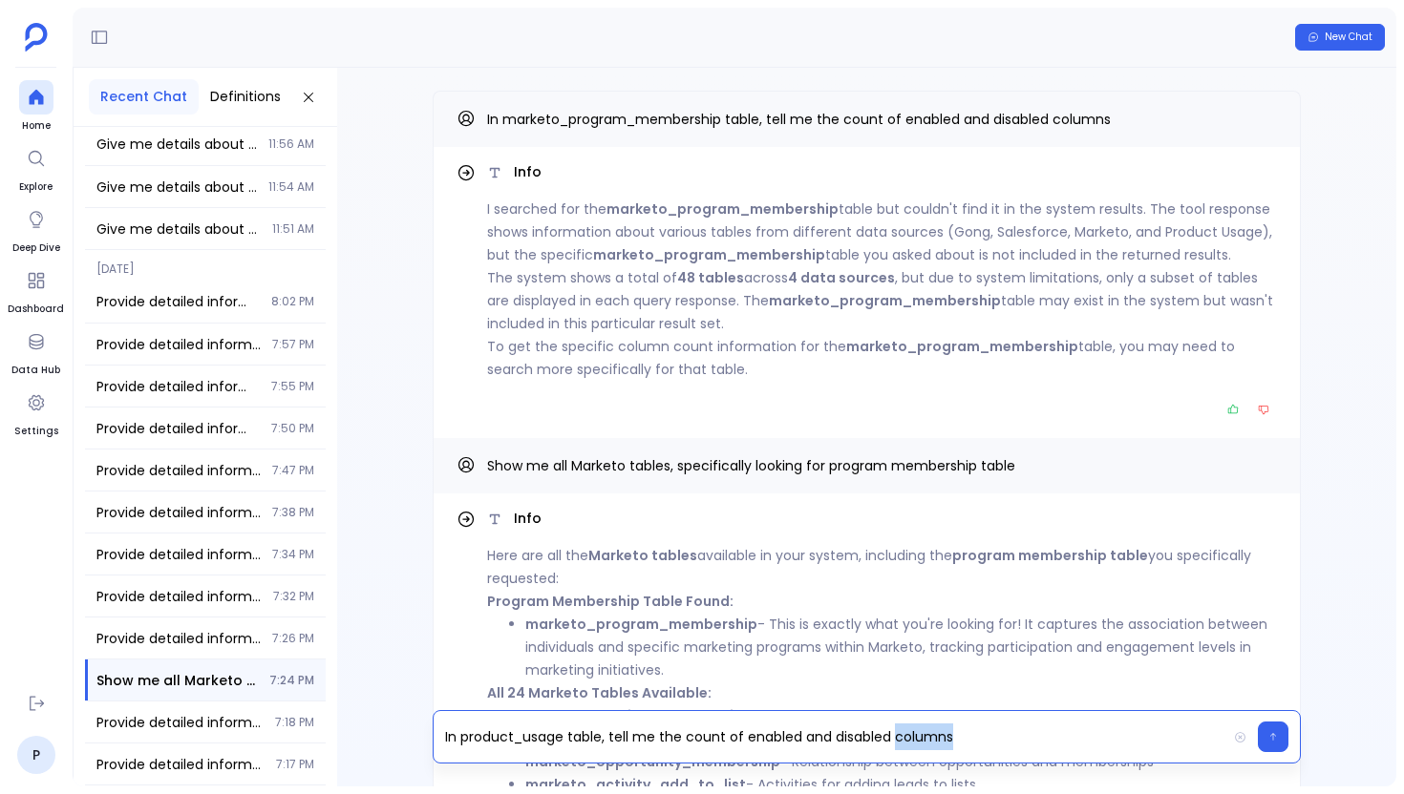
click at [923, 742] on p "In product_usage table, tell me the count of enabled and disabled columns" at bounding box center [830, 737] width 793 height 27
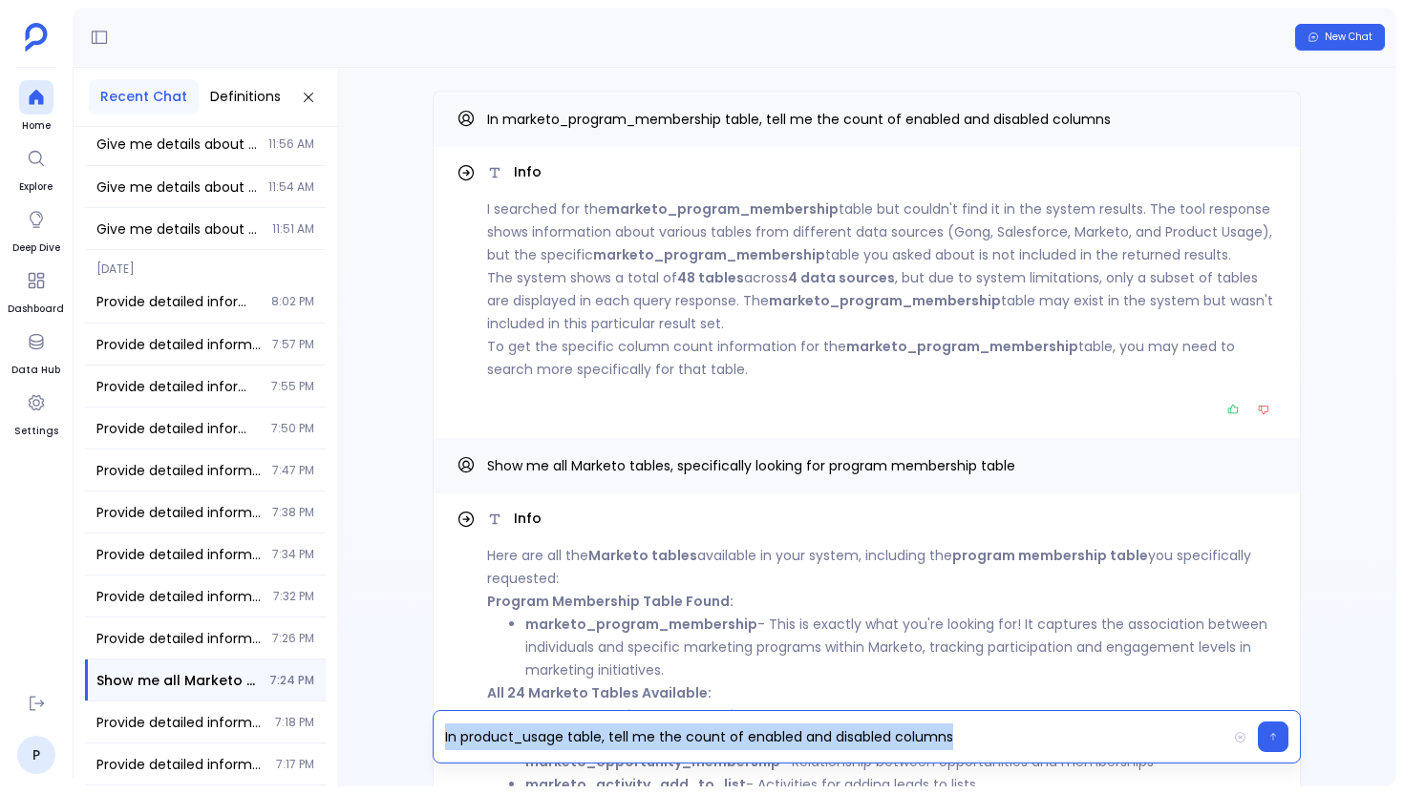
click at [923, 742] on p "In product_usage table, tell me the count of enabled and disabled columns" at bounding box center [830, 737] width 793 height 27
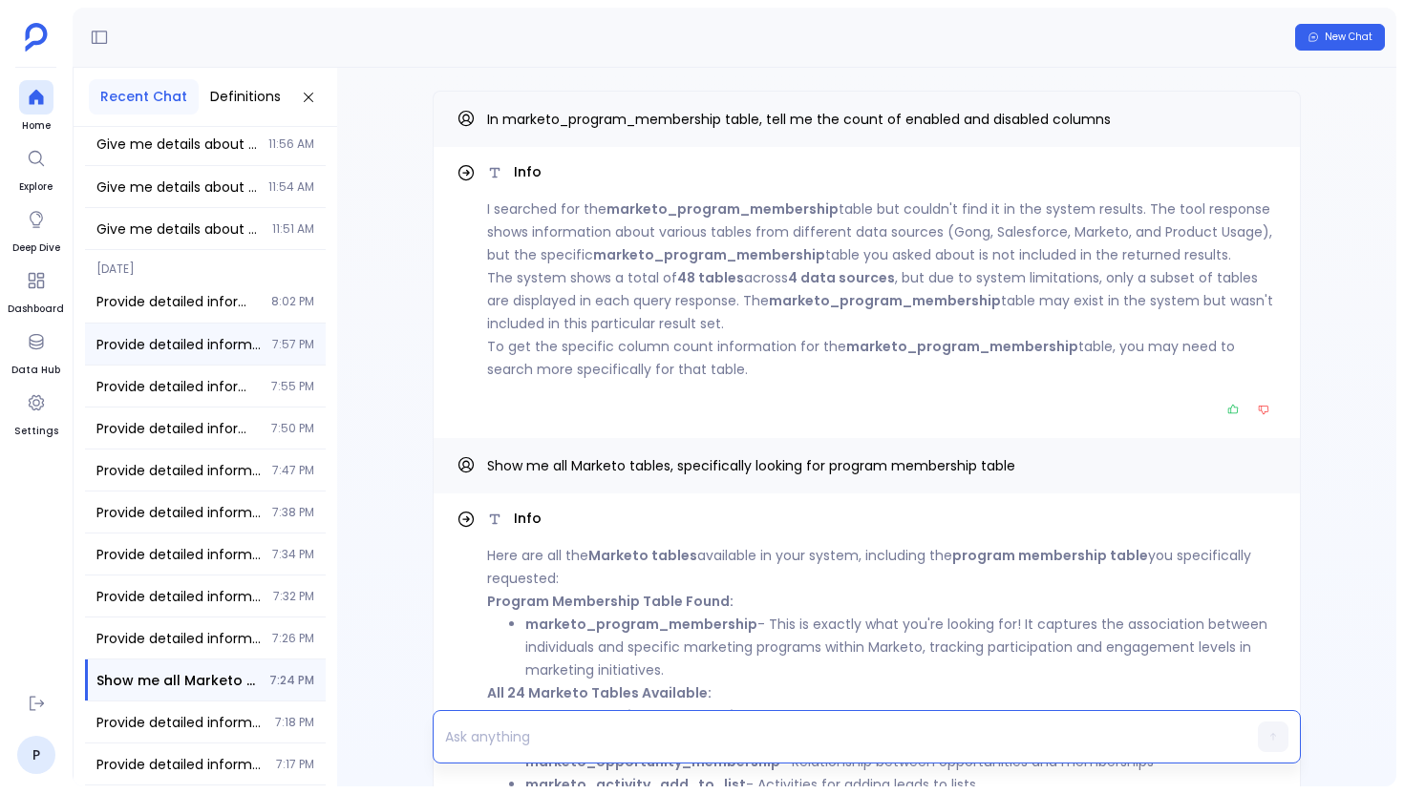
scroll to position [0, 0]
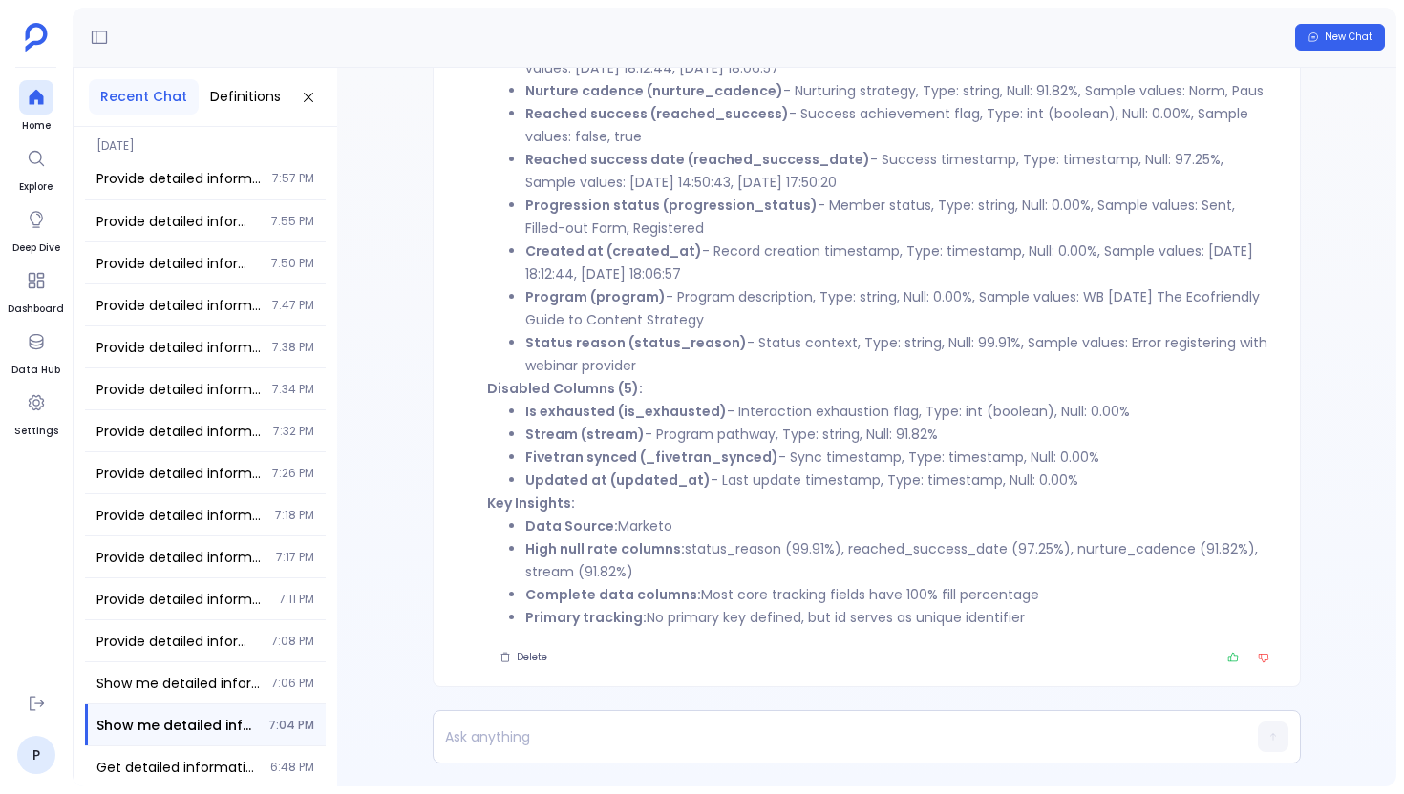
scroll to position [-328, 0]
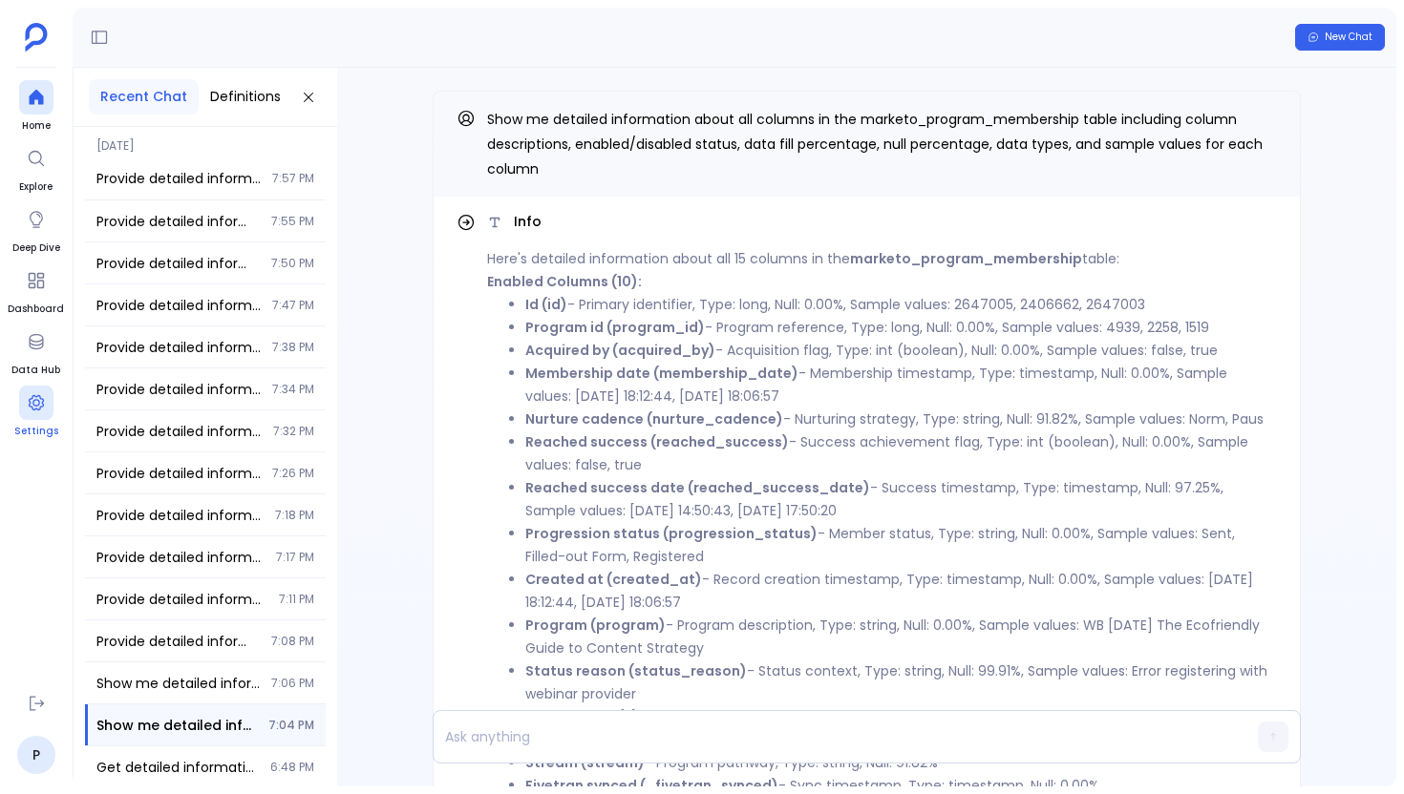
click at [36, 396] on icon at bounding box center [35, 402] width 15 height 15
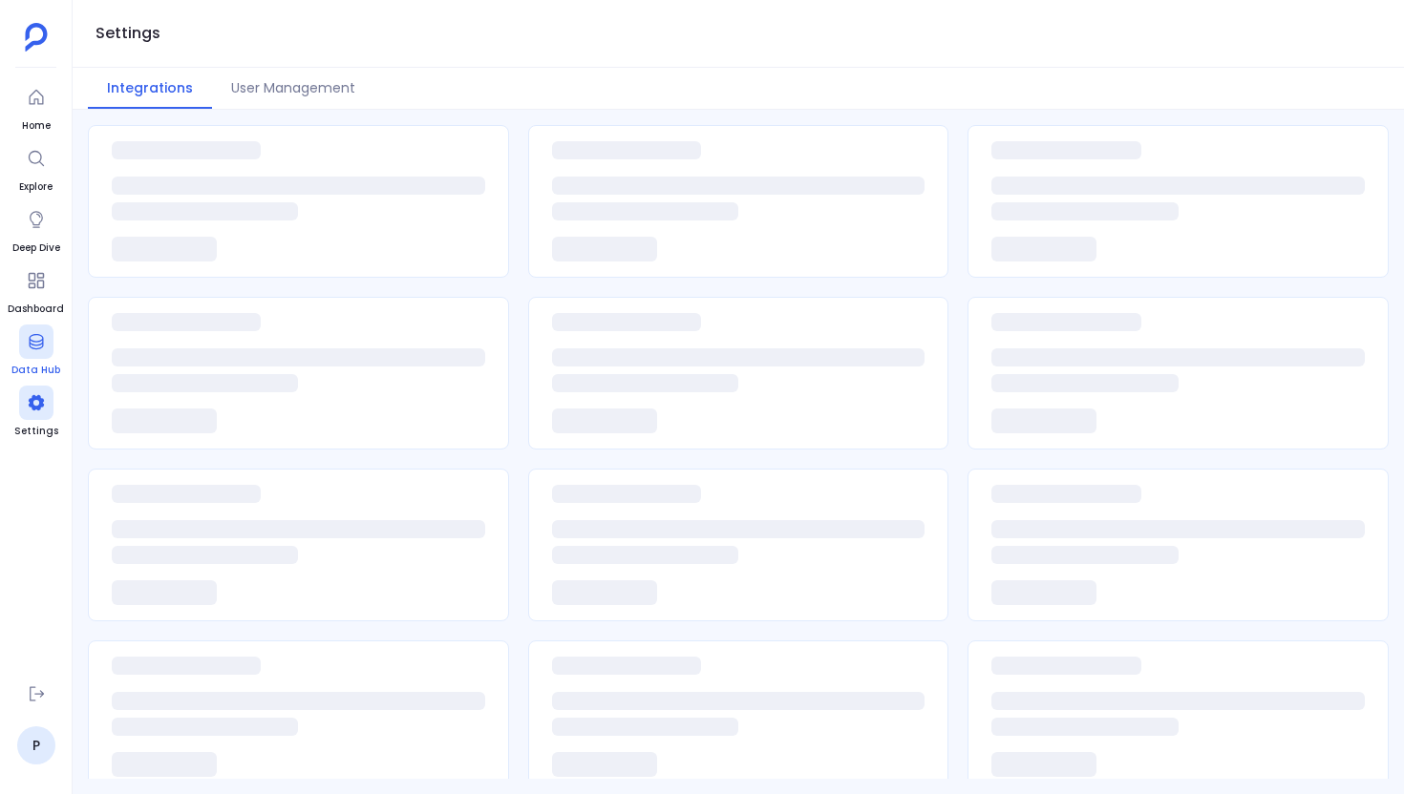
click at [36, 353] on div at bounding box center [36, 342] width 34 height 34
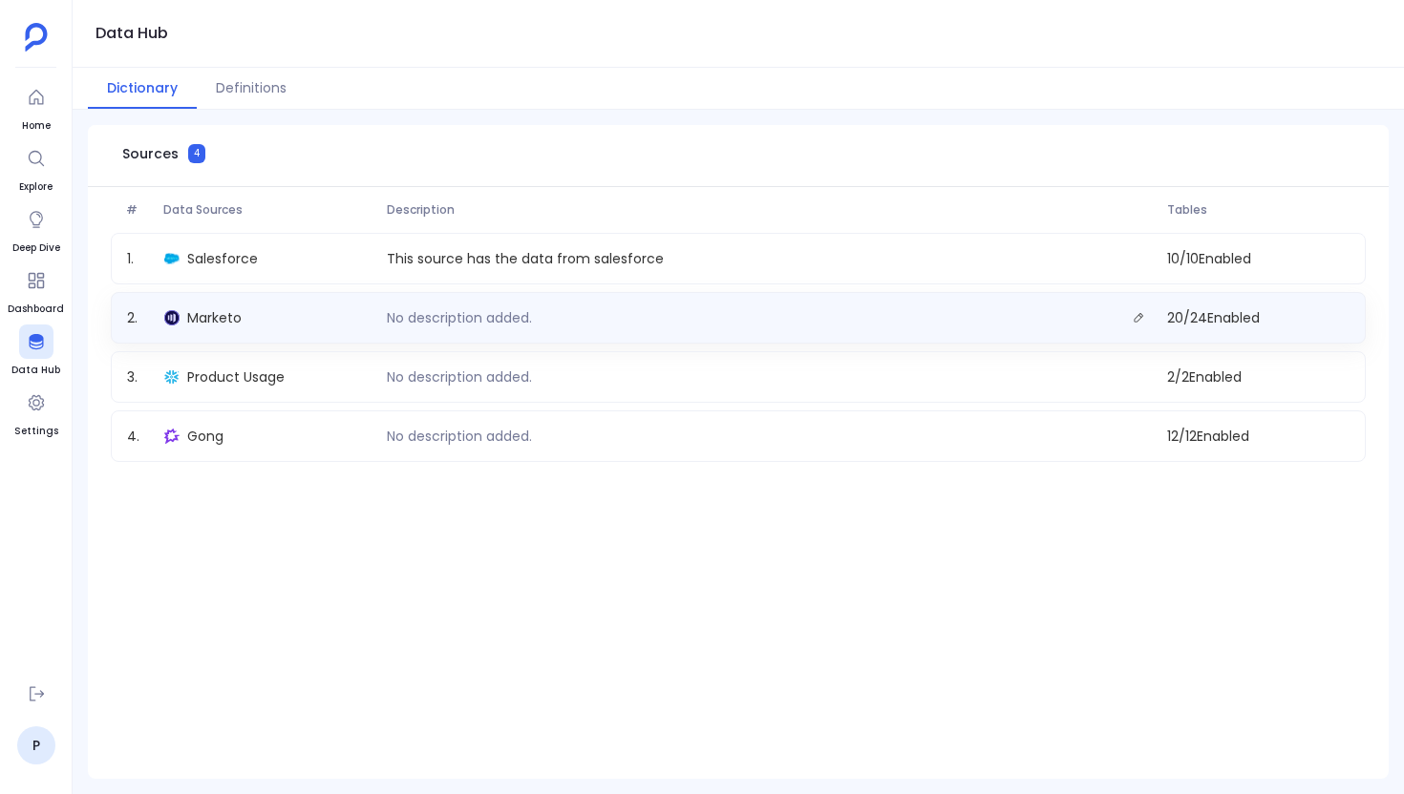
click at [298, 322] on div "Marketo" at bounding box center [268, 318] width 222 height 27
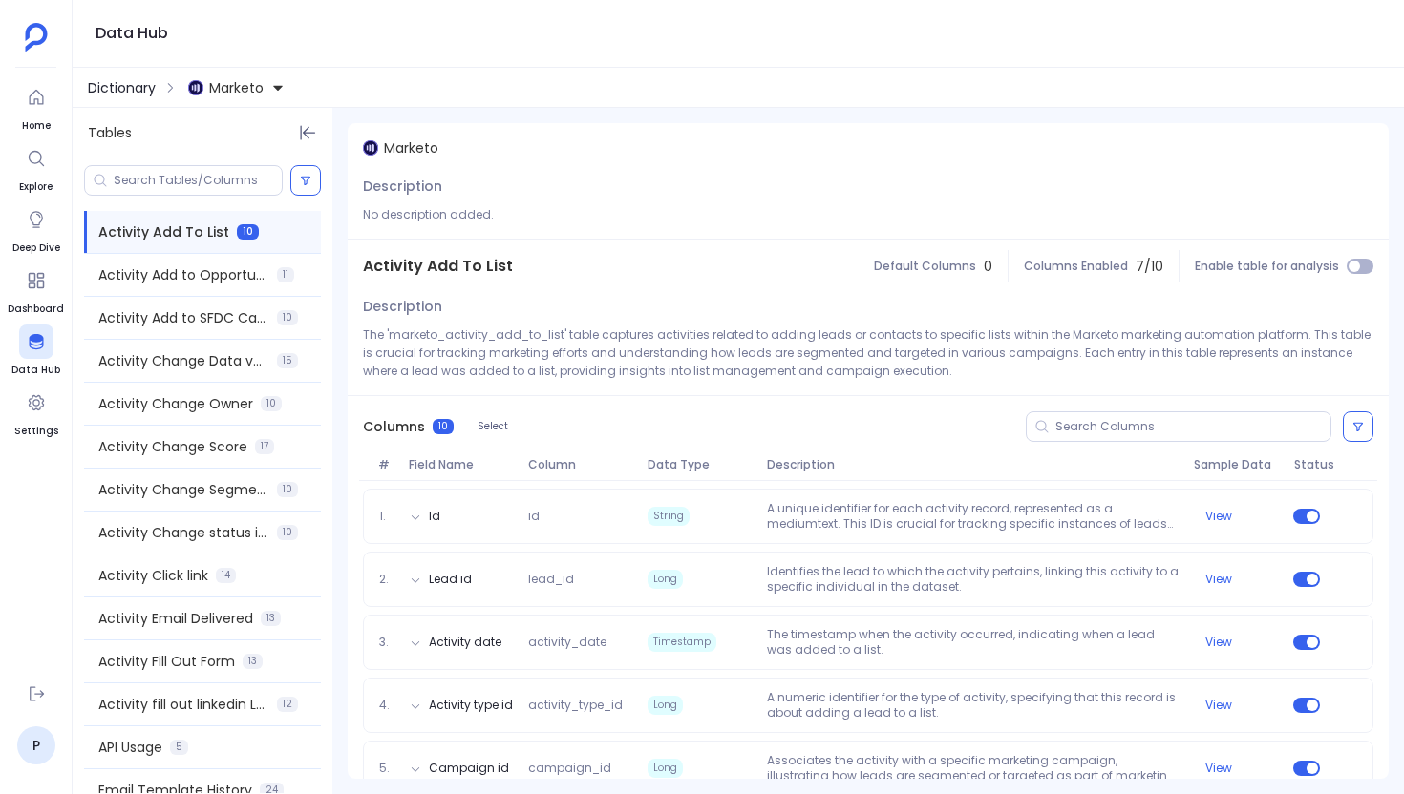
click at [149, 93] on span "Dictionary" at bounding box center [122, 87] width 68 height 19
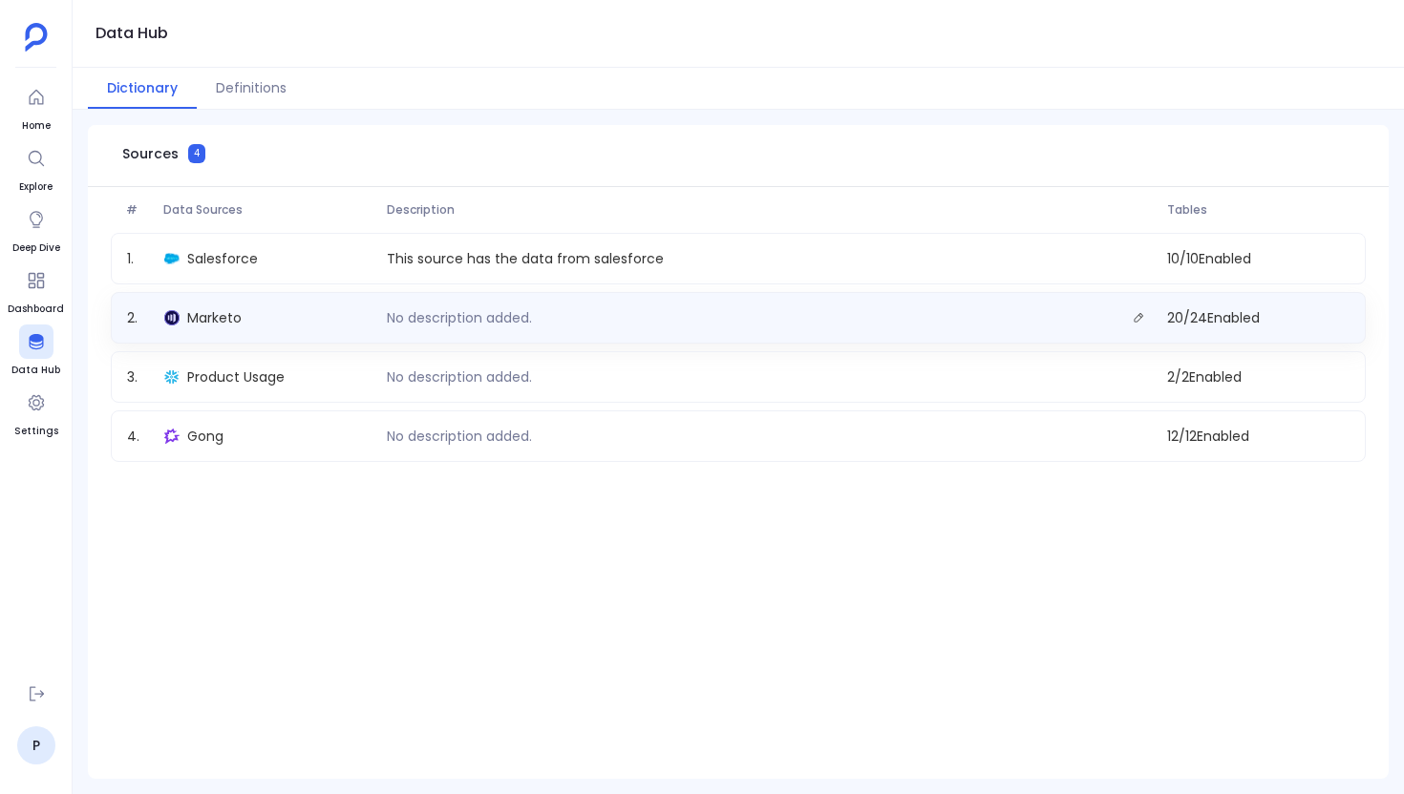
click at [439, 308] on p "No description added." at bounding box center [459, 317] width 160 height 19
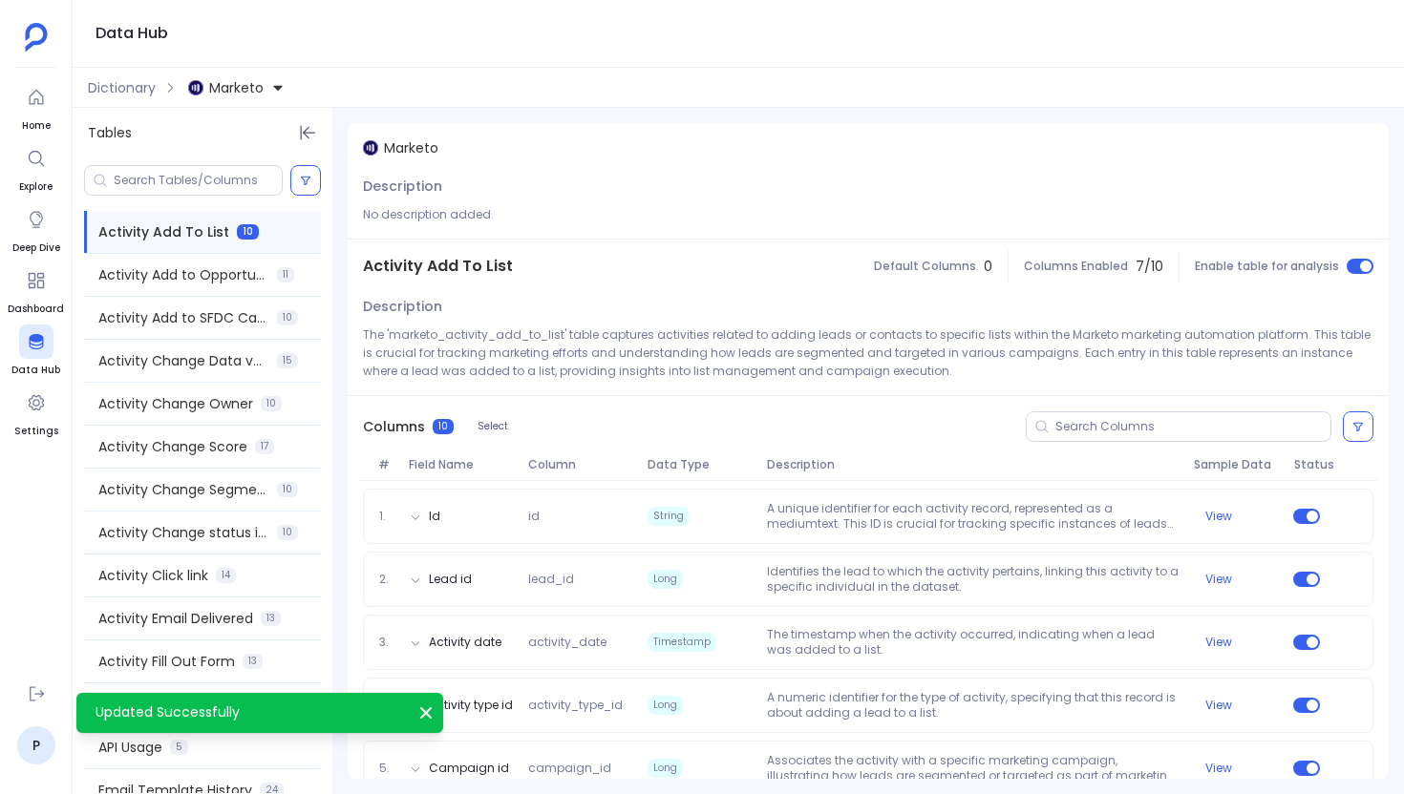
click at [443, 268] on span "Activity Add To List" at bounding box center [438, 266] width 150 height 23
copy span "Activity Add To List"
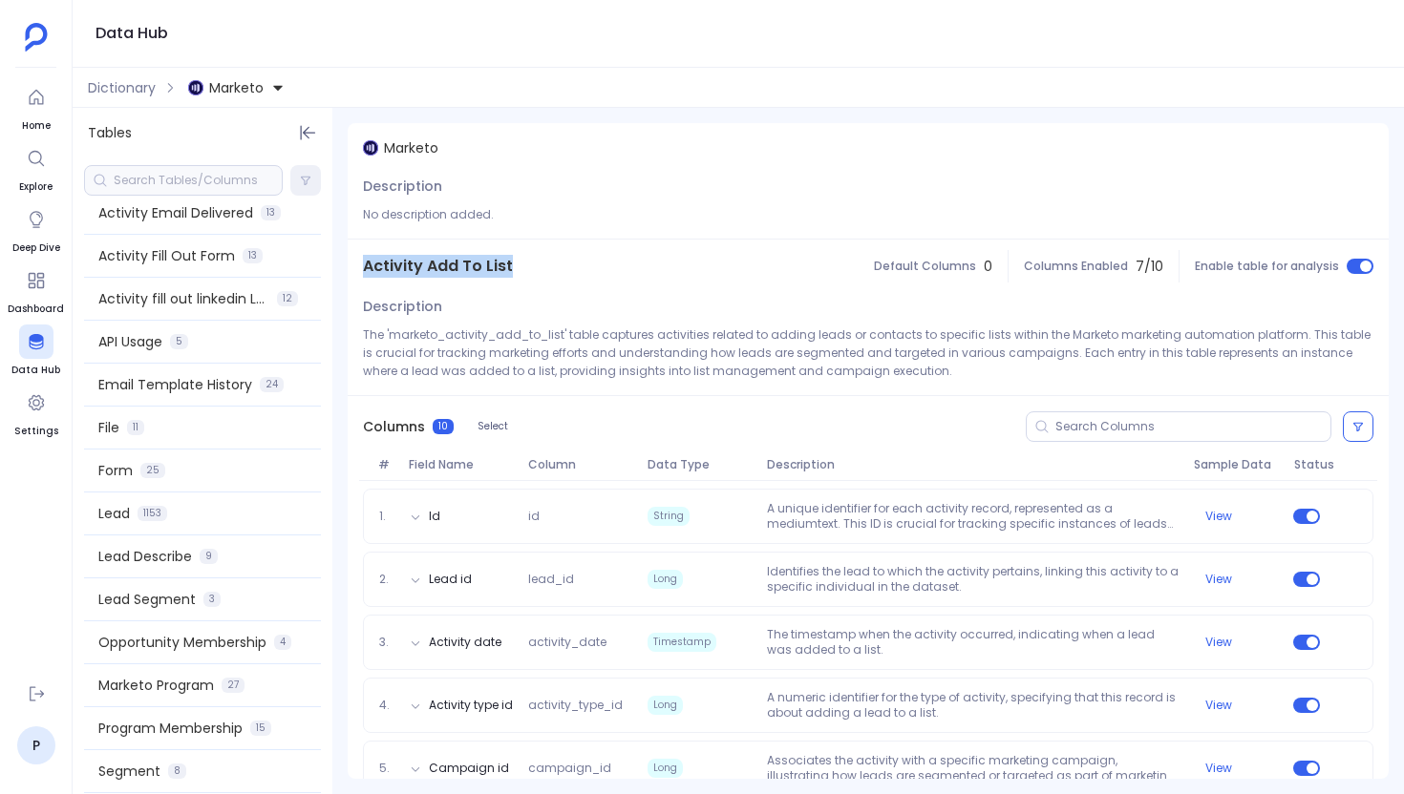
scroll to position [455, 0]
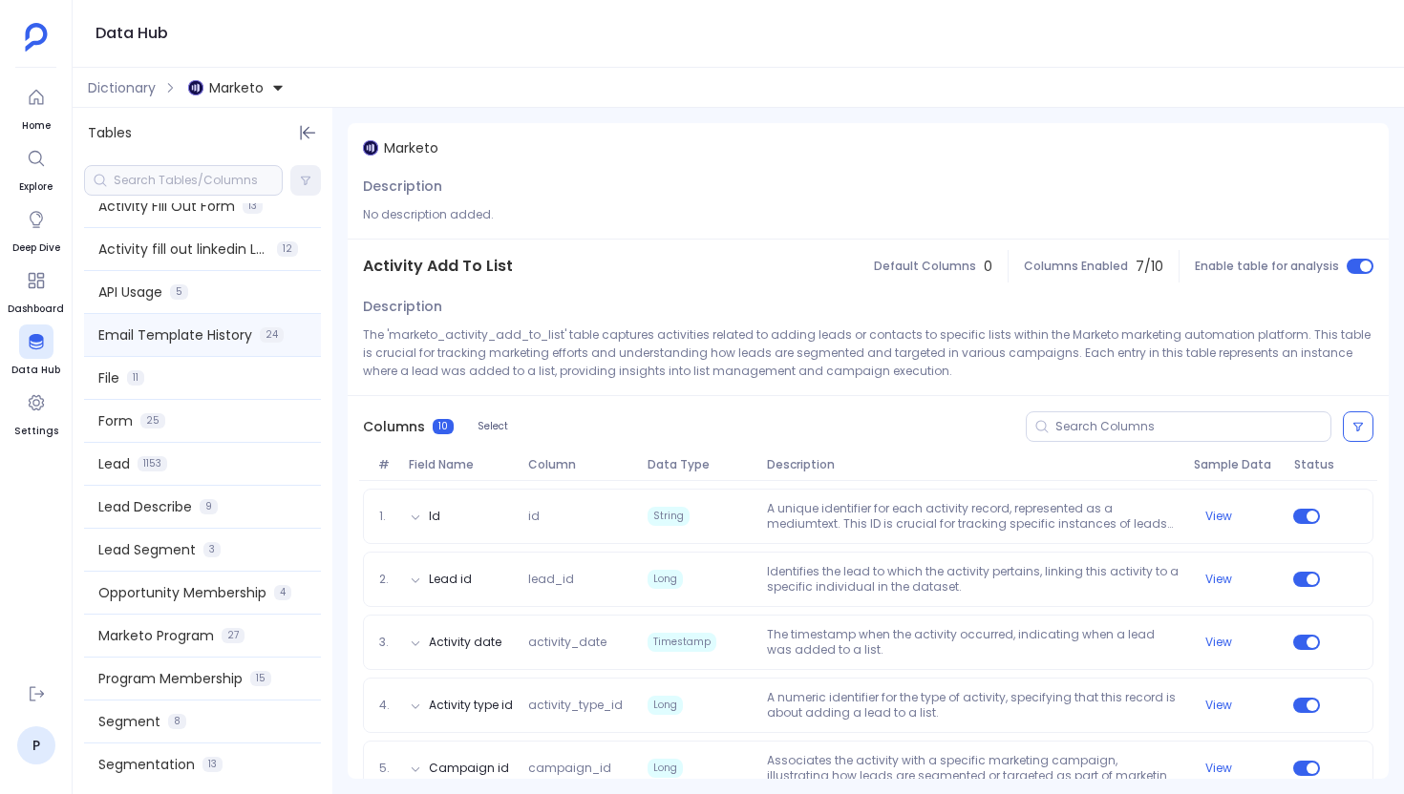
click at [230, 349] on div "Email Template History 24" at bounding box center [202, 335] width 237 height 42
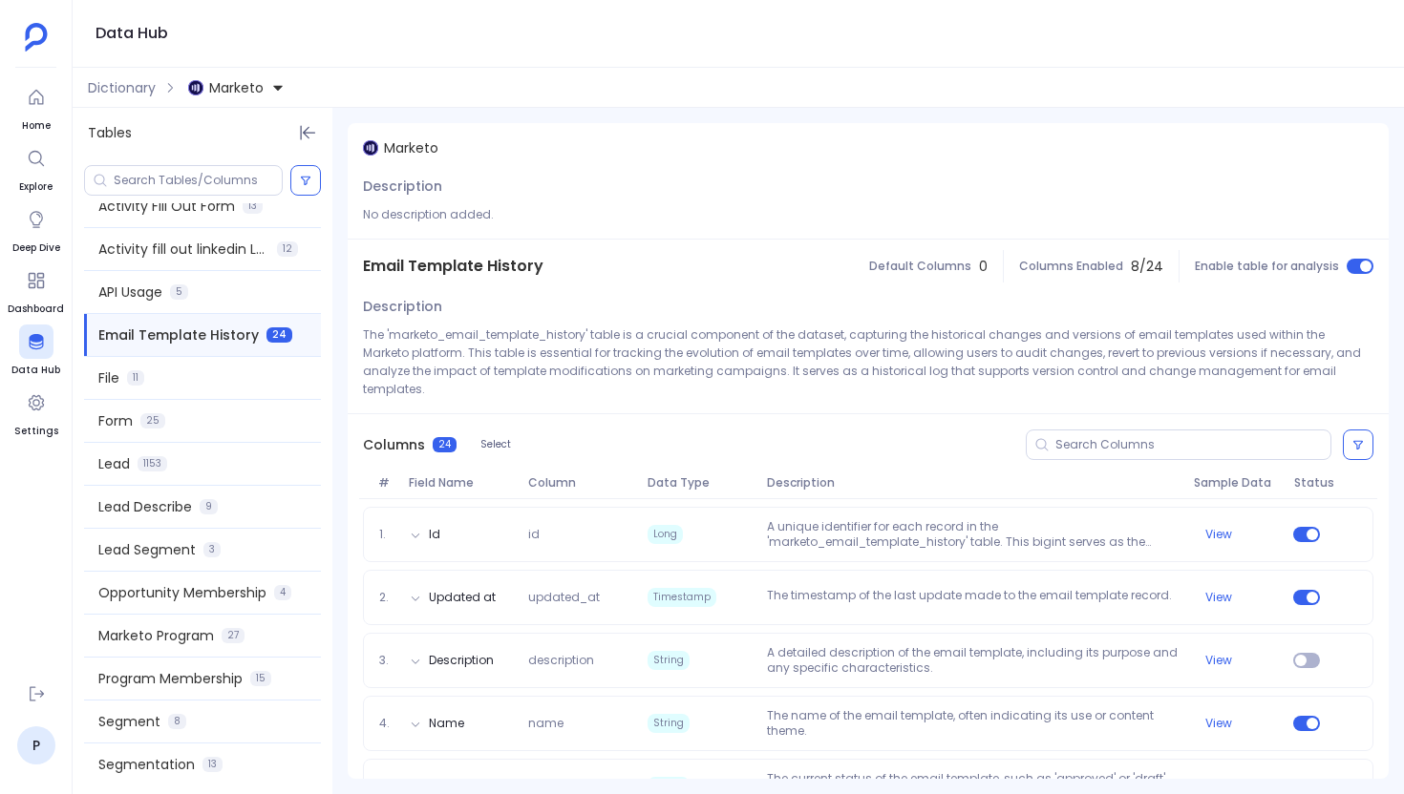
click at [489, 274] on span "Email Template History" at bounding box center [453, 266] width 180 height 23
copy span "Email Template History"
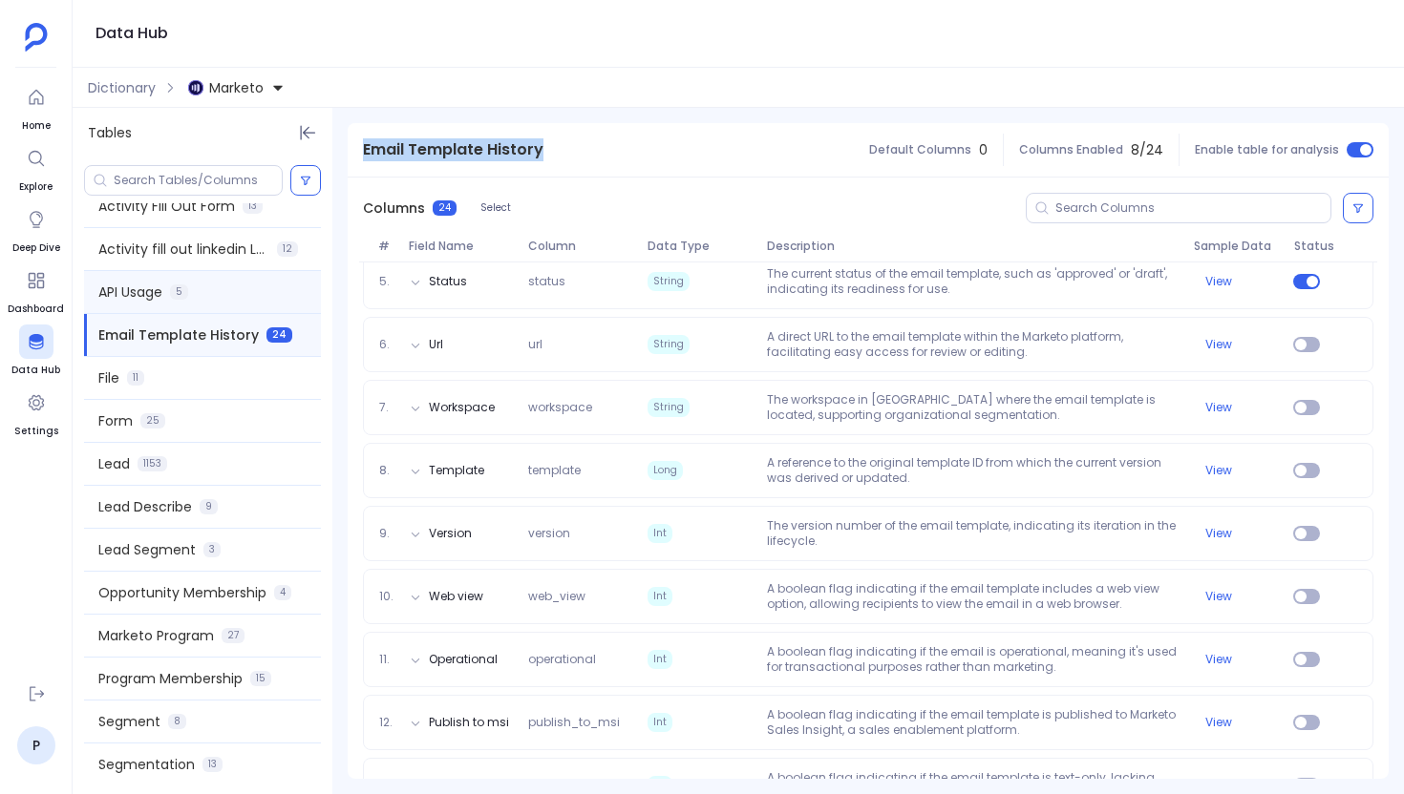
scroll to position [0, 0]
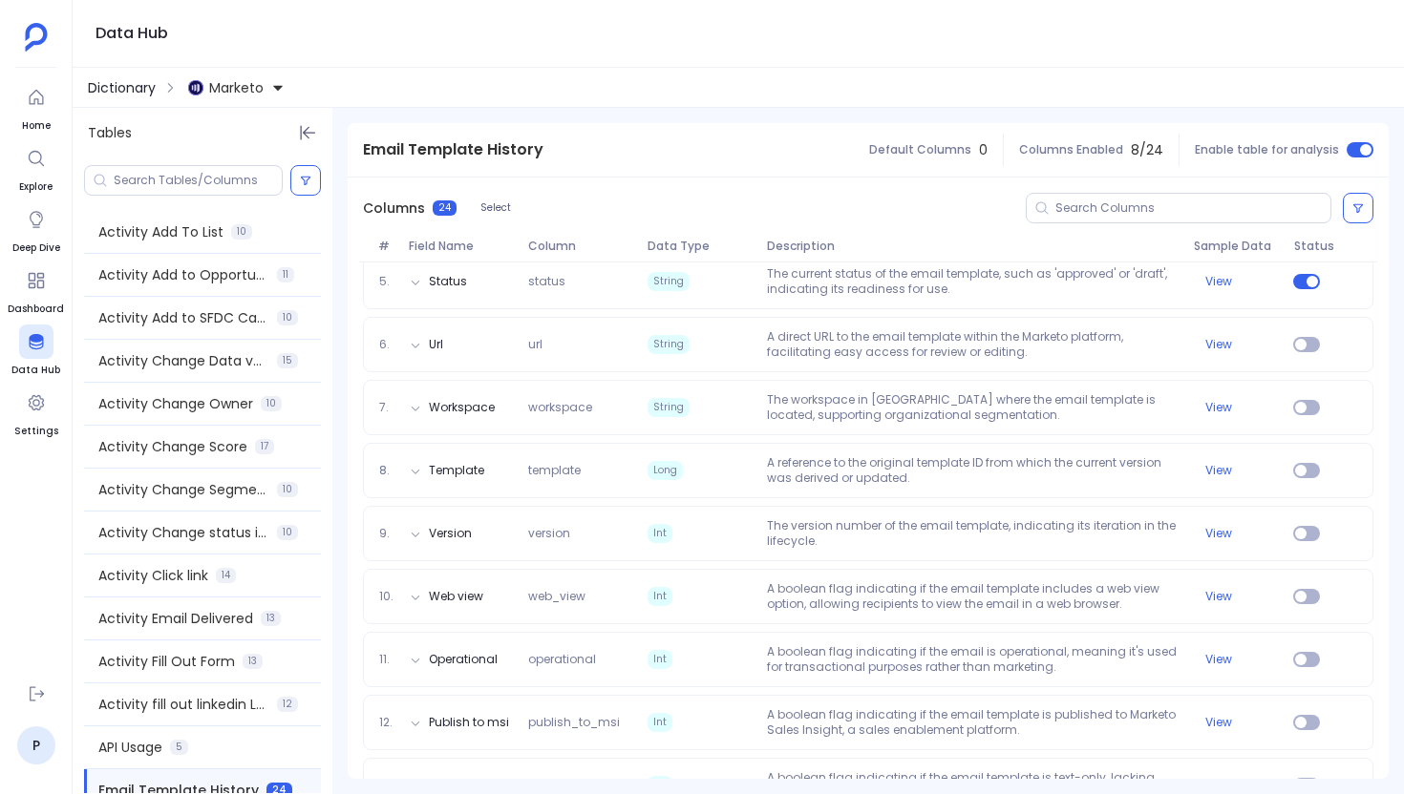
click at [147, 86] on span "Dictionary" at bounding box center [122, 87] width 68 height 19
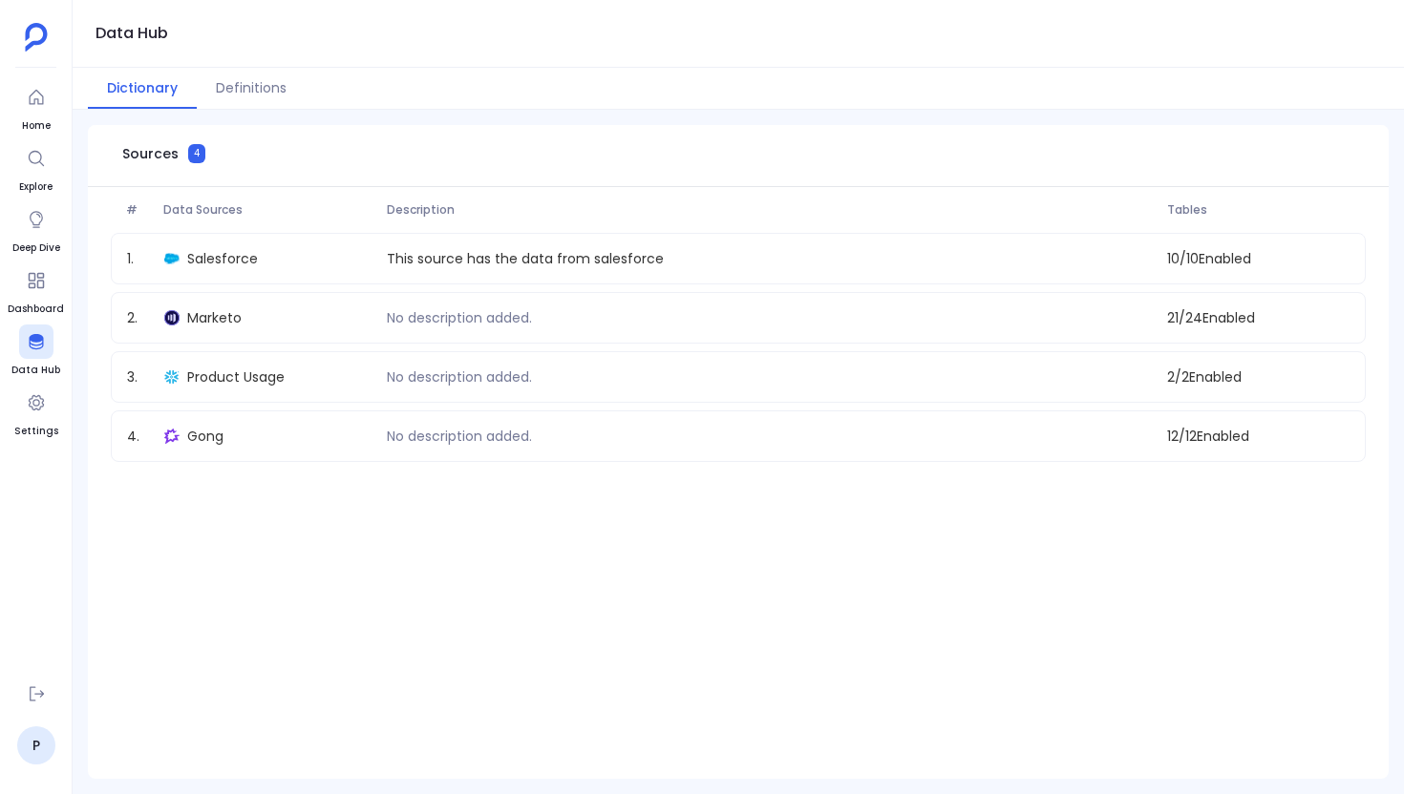
click at [271, 115] on div "Sources 4 # Data Sources Description Tables 1 . Salesforce This source has the …" at bounding box center [738, 452] width 1331 height 685
click at [265, 91] on button "Definitions" at bounding box center [251, 88] width 109 height 41
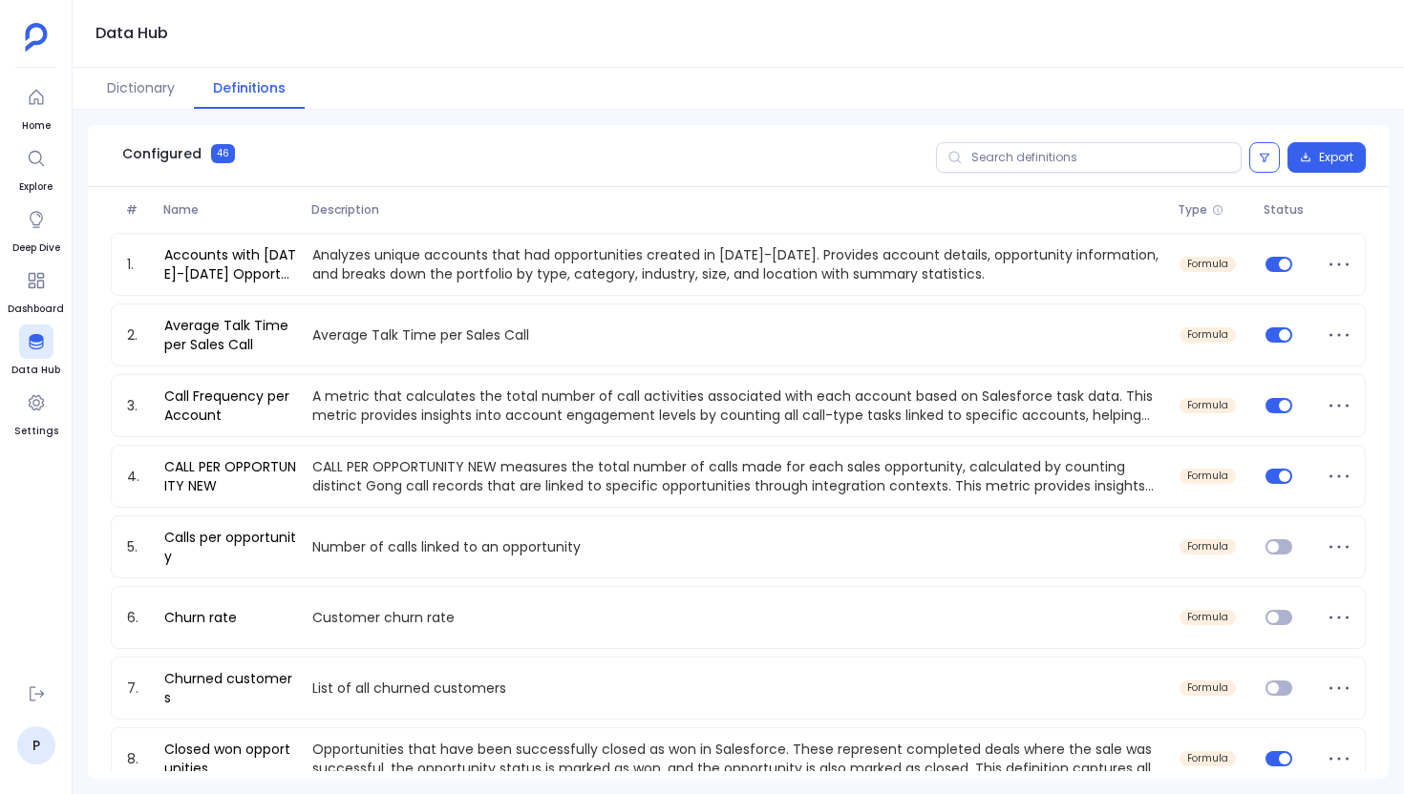
click at [1287, 170] on div "Export" at bounding box center [1326, 157] width 78 height 31
click at [1268, 168] on button at bounding box center [1264, 157] width 31 height 31
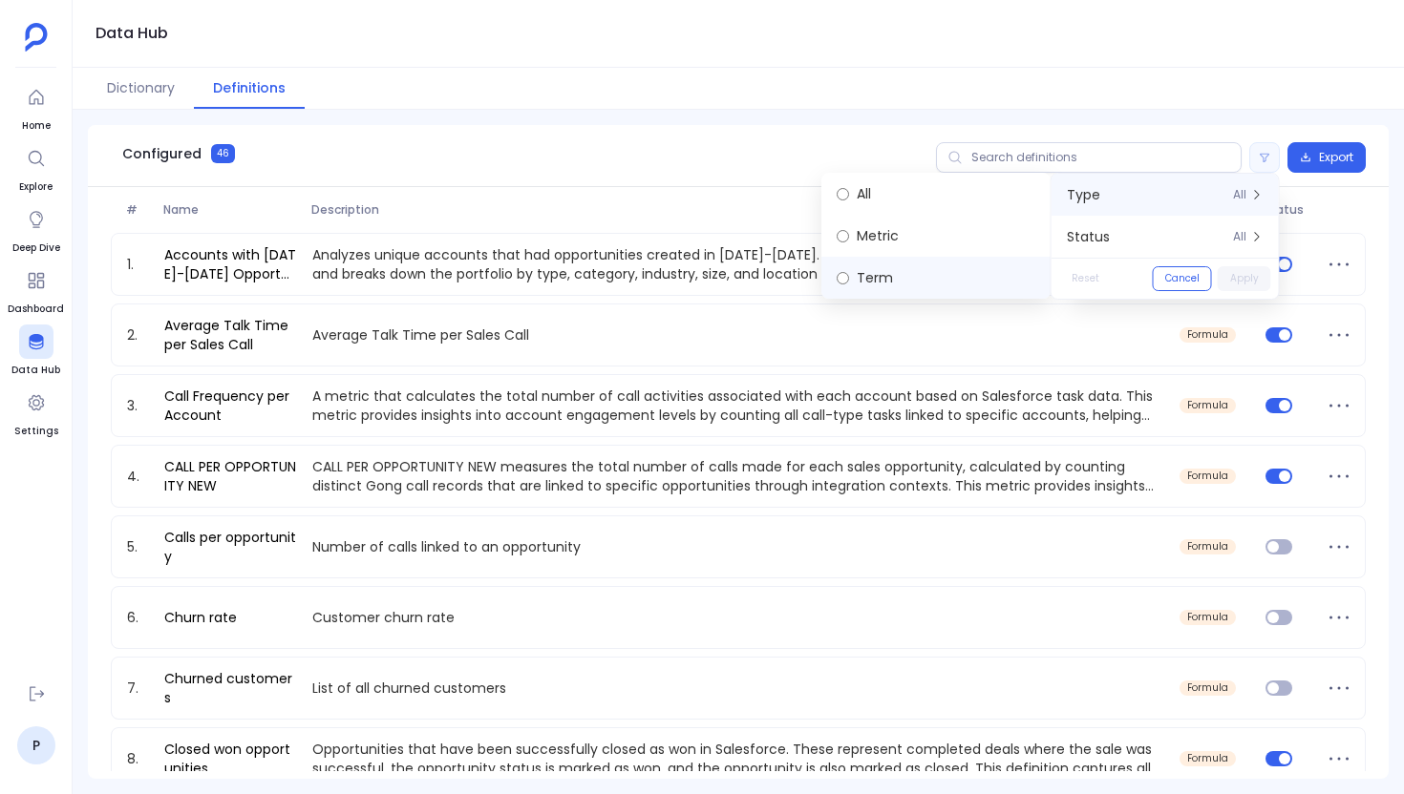
click at [923, 275] on label "Term" at bounding box center [935, 278] width 229 height 42
click at [1250, 277] on button "Apply" at bounding box center [1243, 278] width 53 height 25
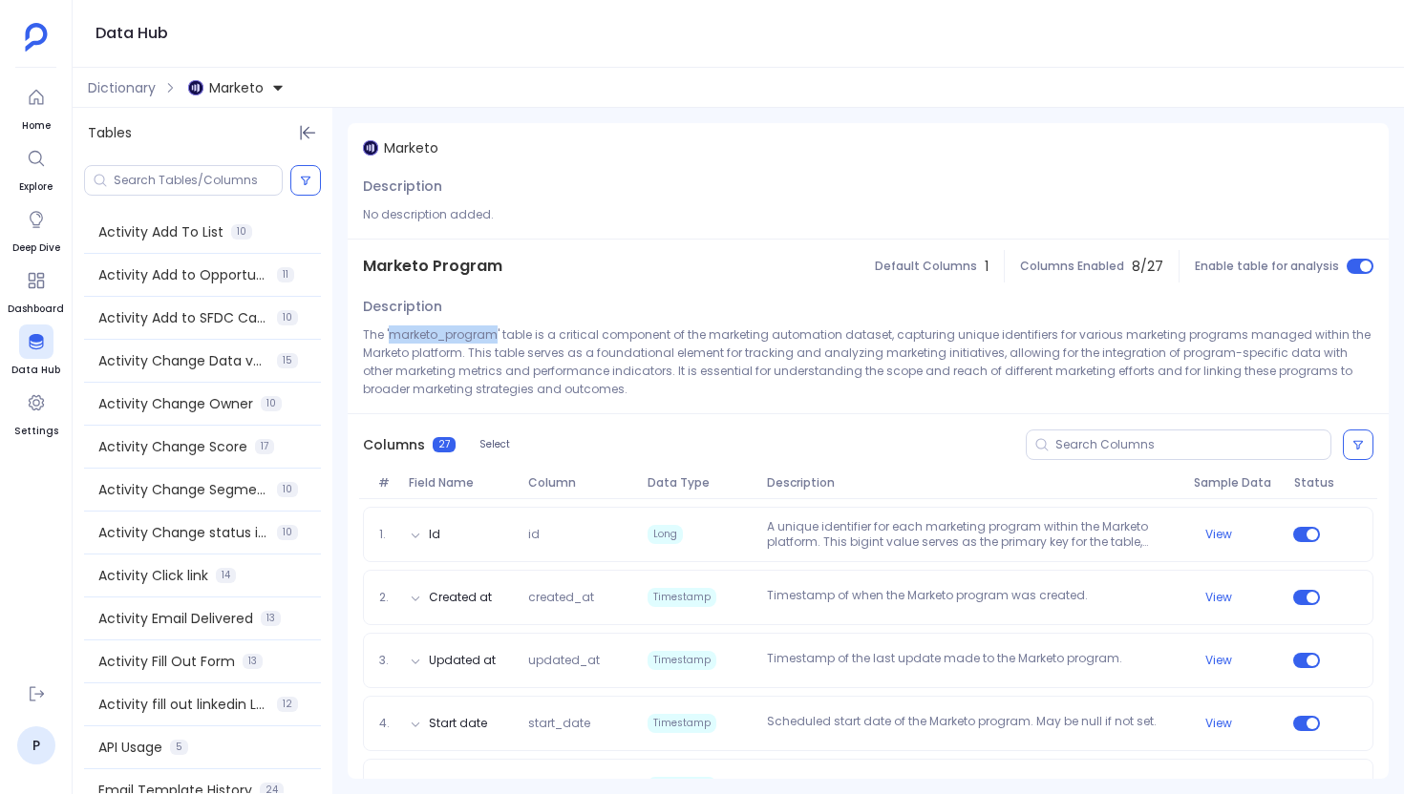
scroll to position [455, 0]
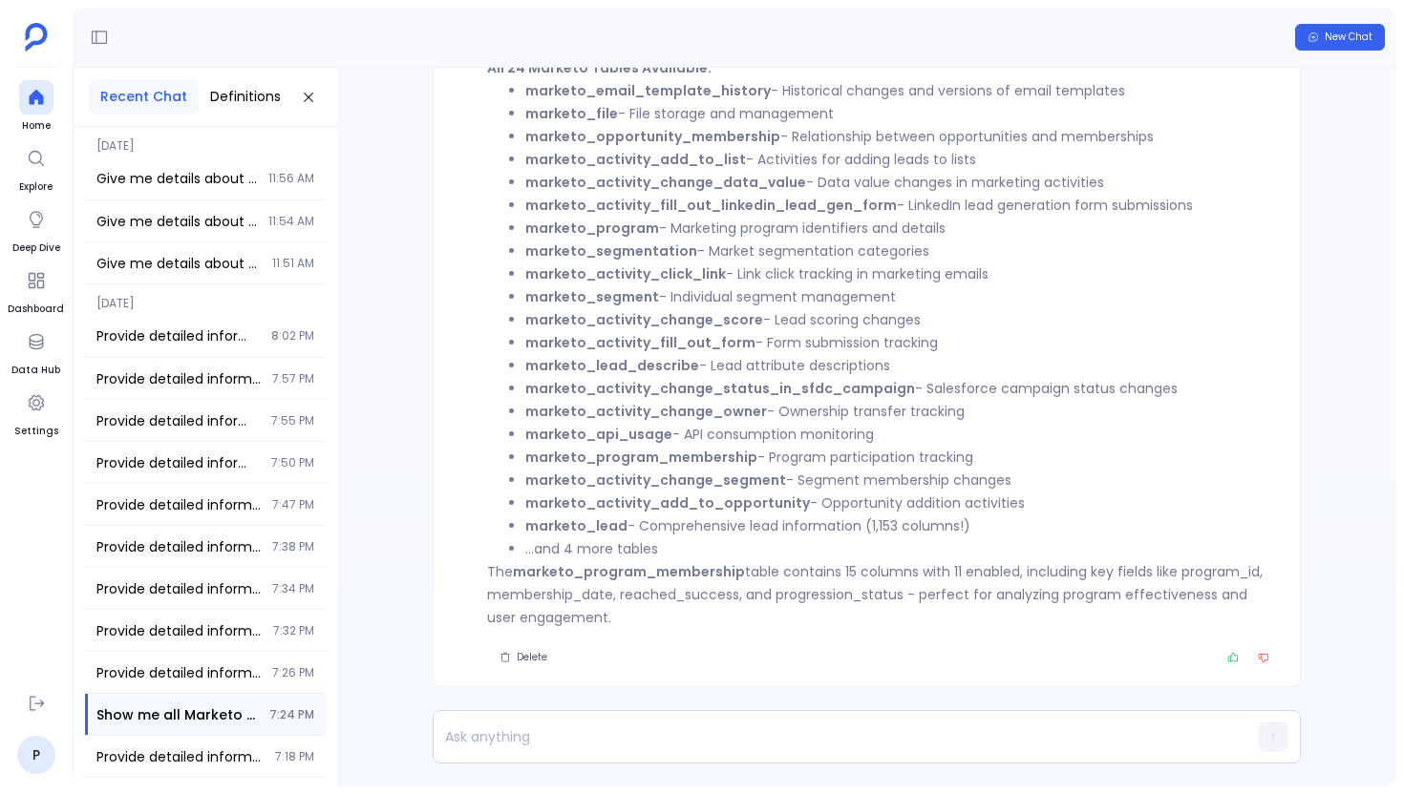
scroll to position [-625, 0]
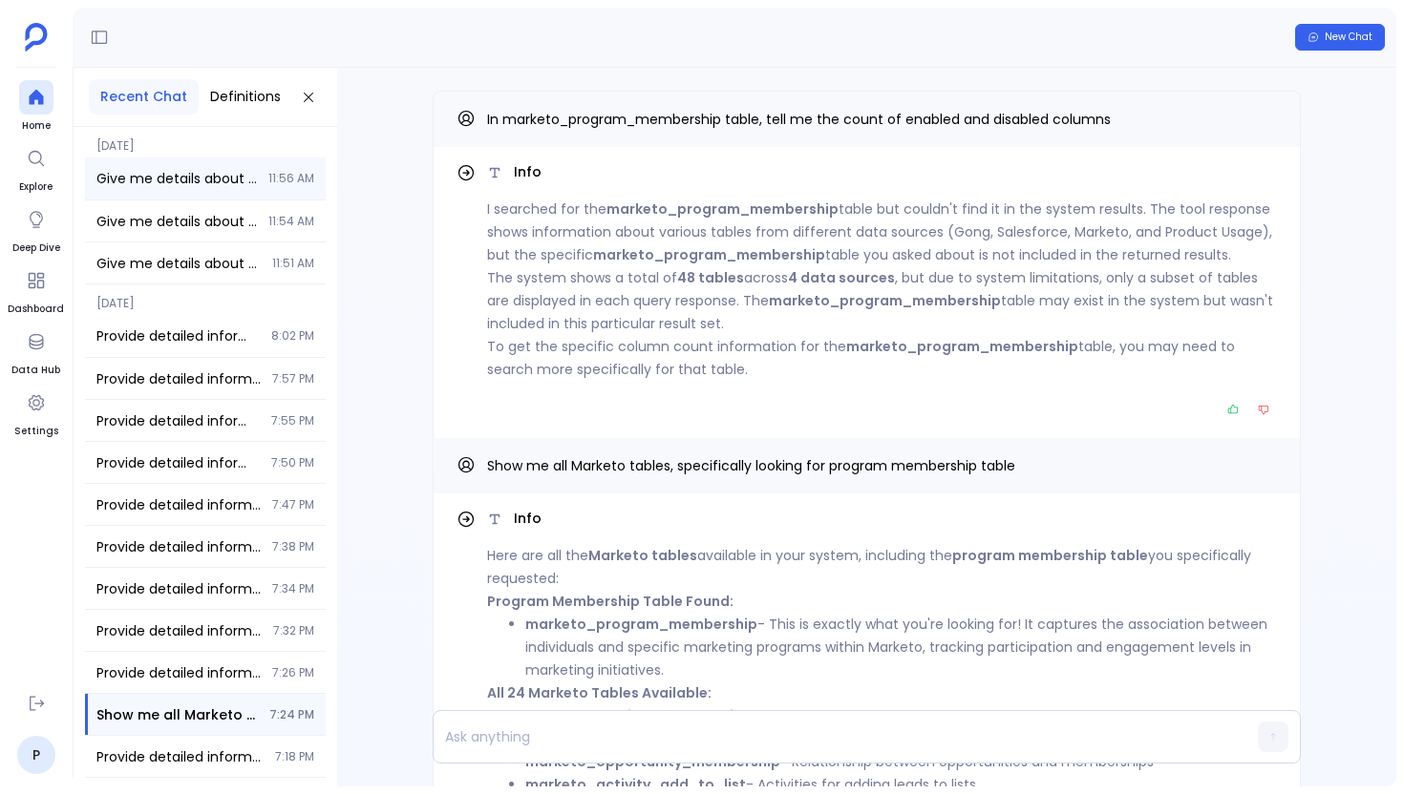
click at [218, 187] on span "Give me details about this table : Email Template History, how many columns are…" at bounding box center [176, 178] width 160 height 19
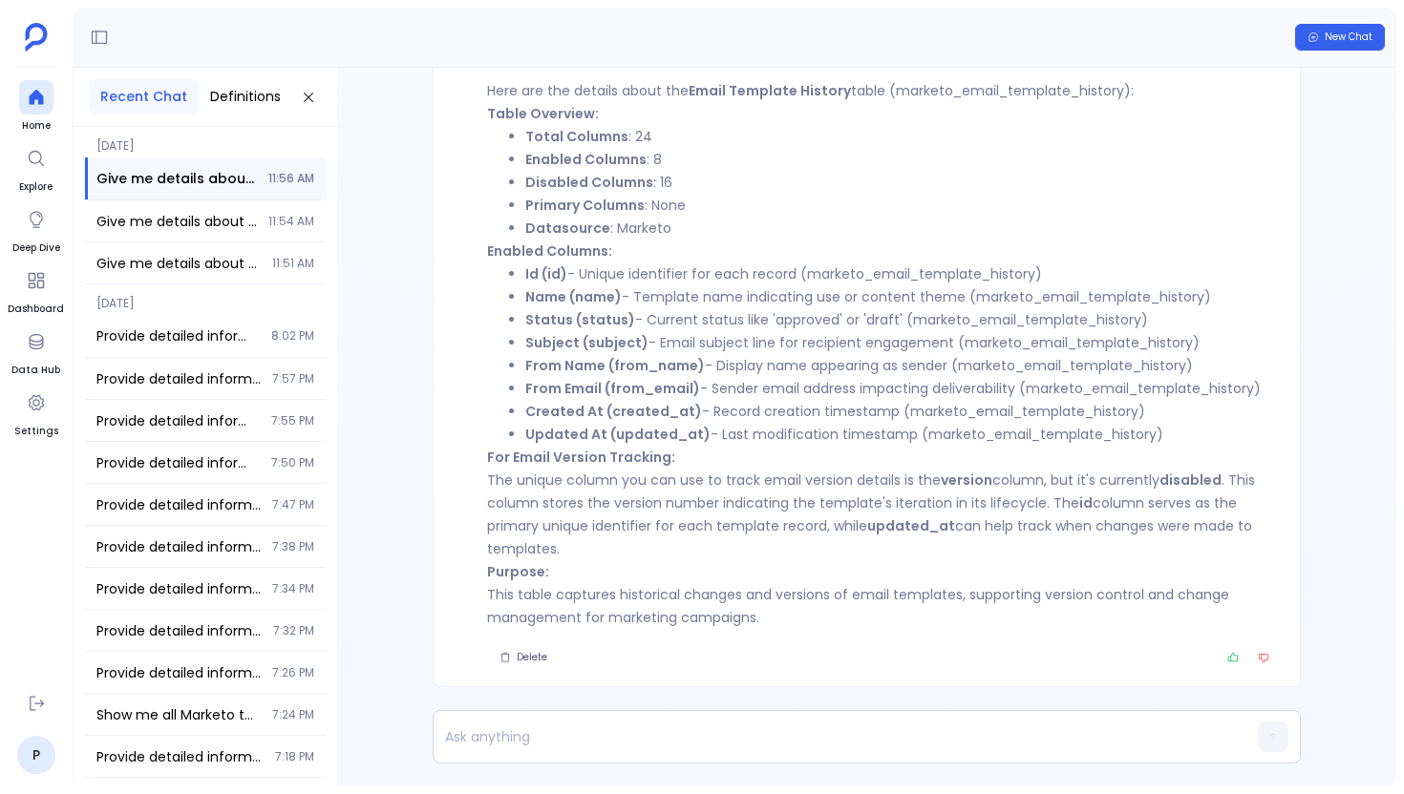
scroll to position [-143, 0]
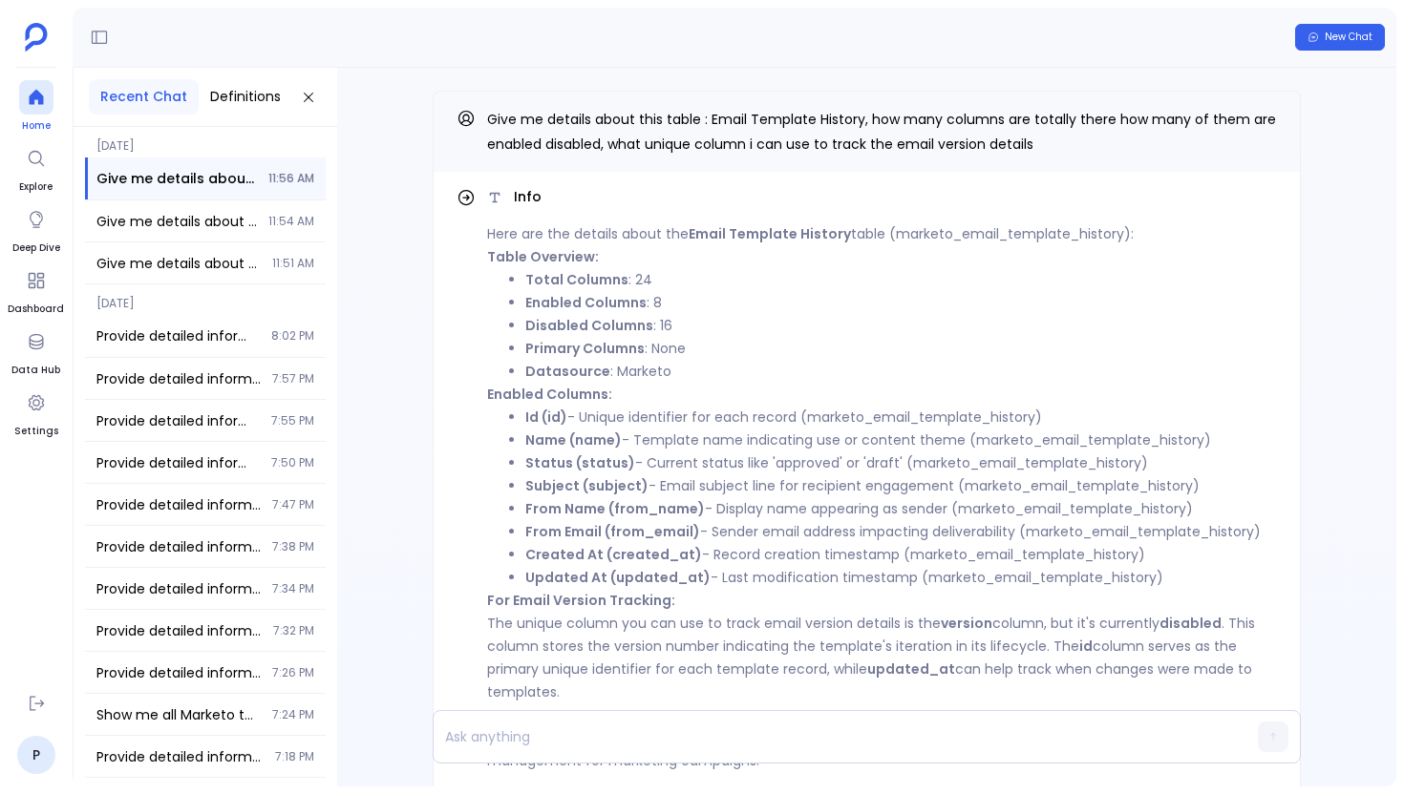
click at [40, 111] on div at bounding box center [36, 97] width 34 height 34
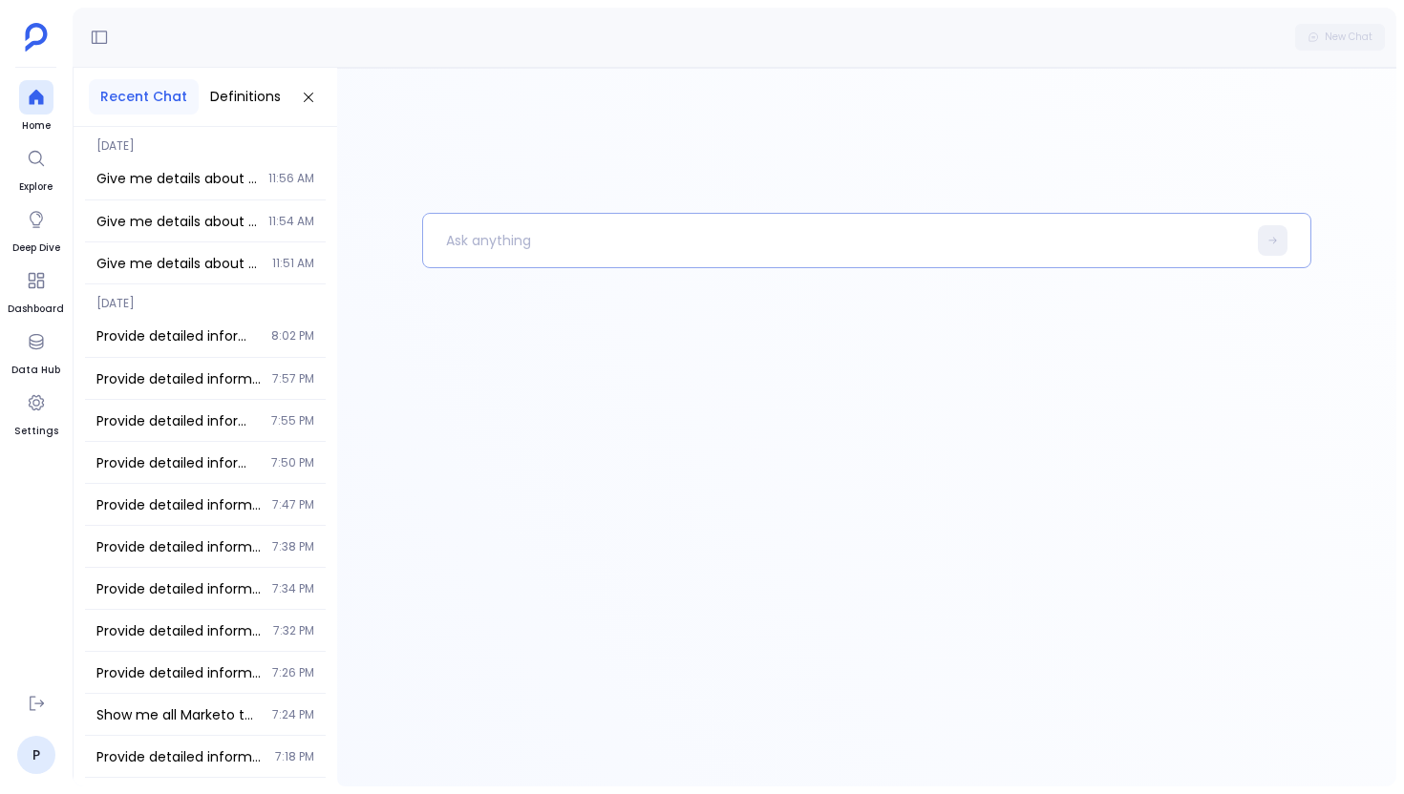
click at [661, 257] on p at bounding box center [834, 241] width 823 height 50
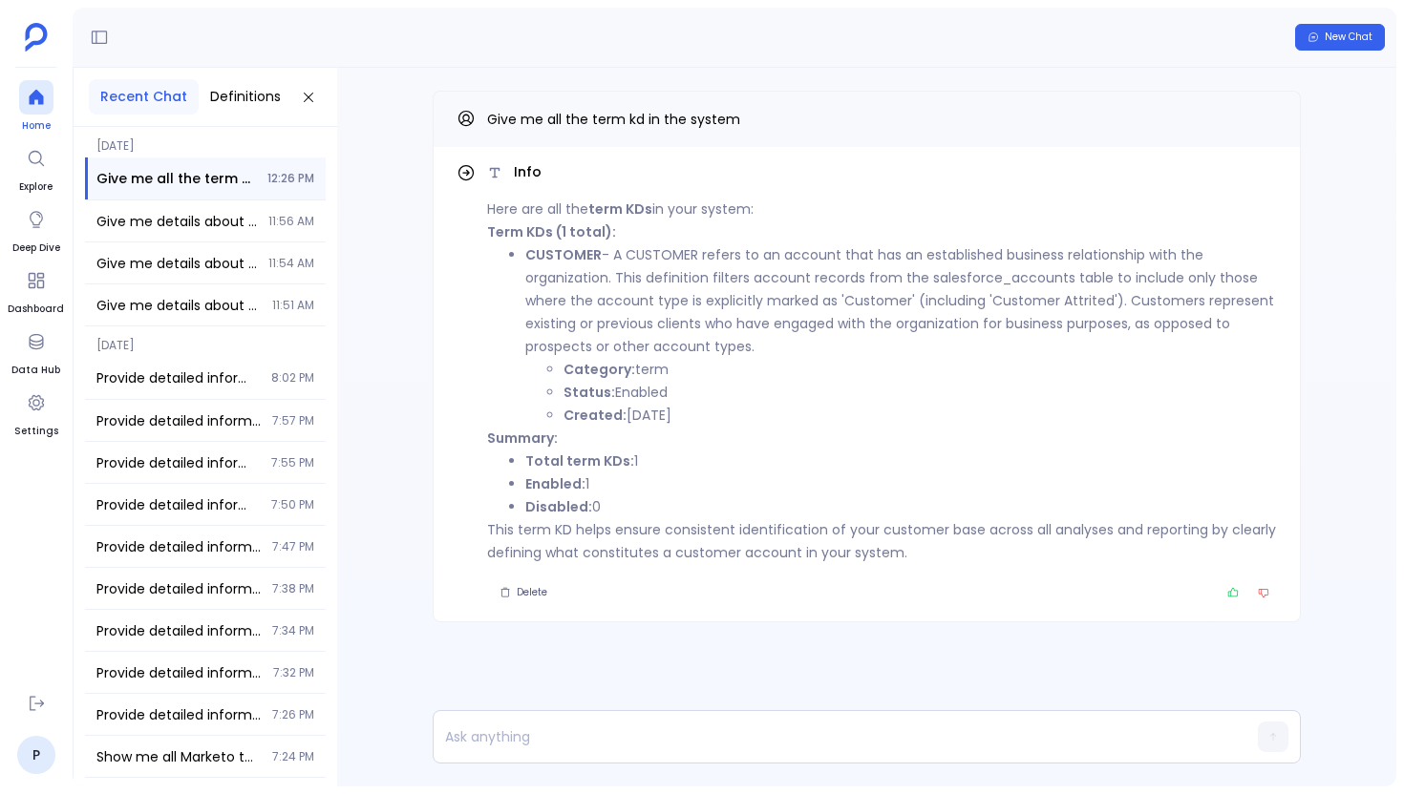
click at [32, 80] on div at bounding box center [36, 97] width 34 height 34
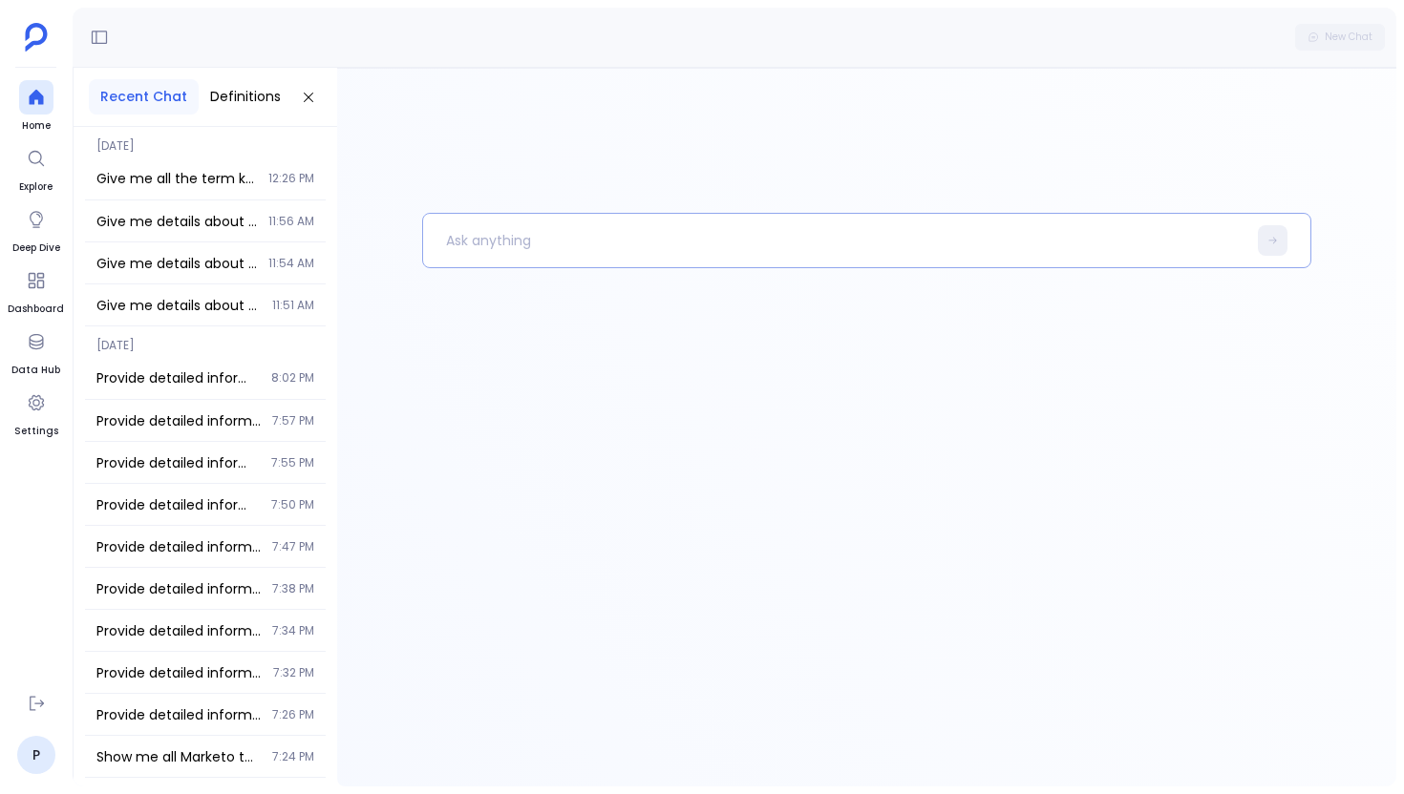
click at [425, 226] on div at bounding box center [866, 240] width 889 height 55
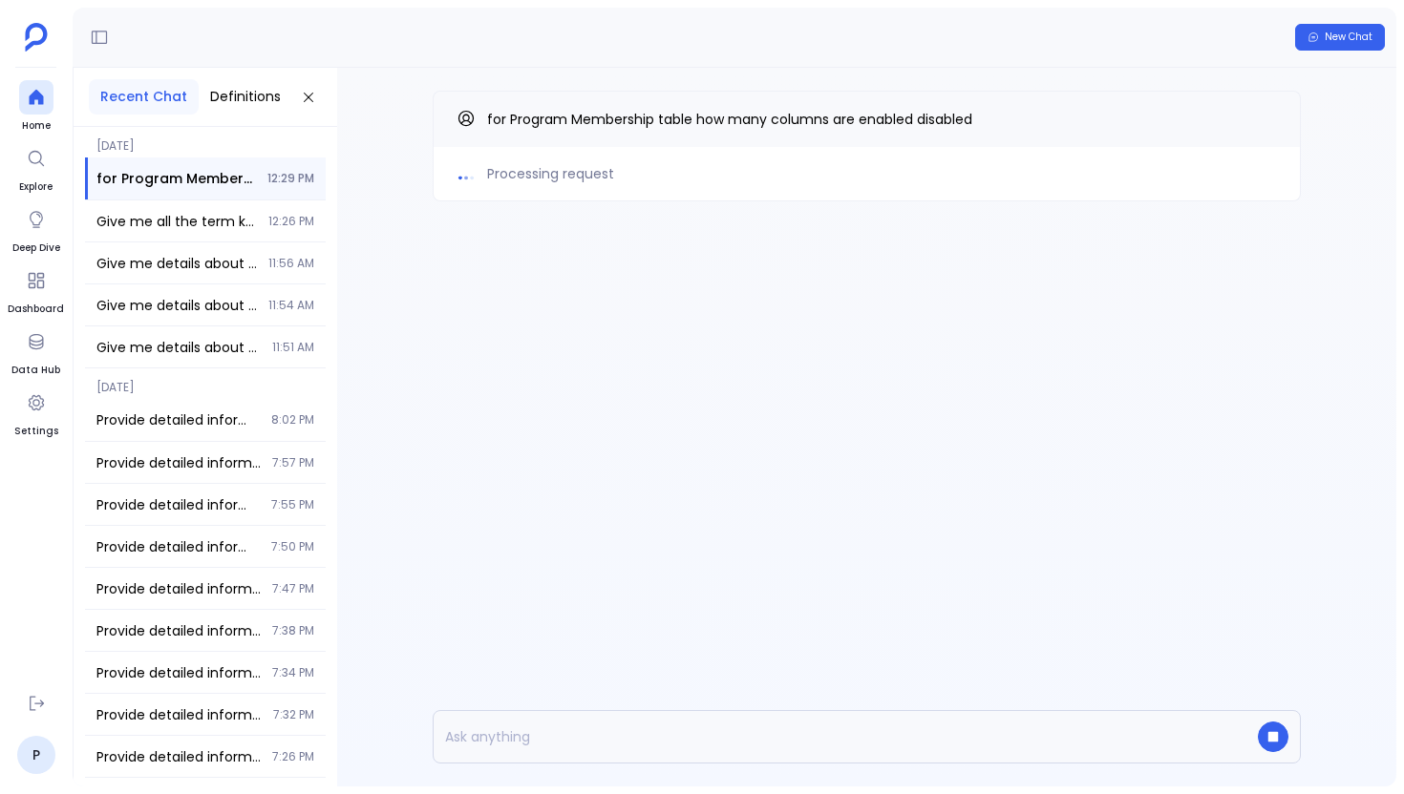
click at [502, 417] on div "Processing request for Program Membership table how many columns are enabled di…" at bounding box center [866, 427] width 1059 height 719
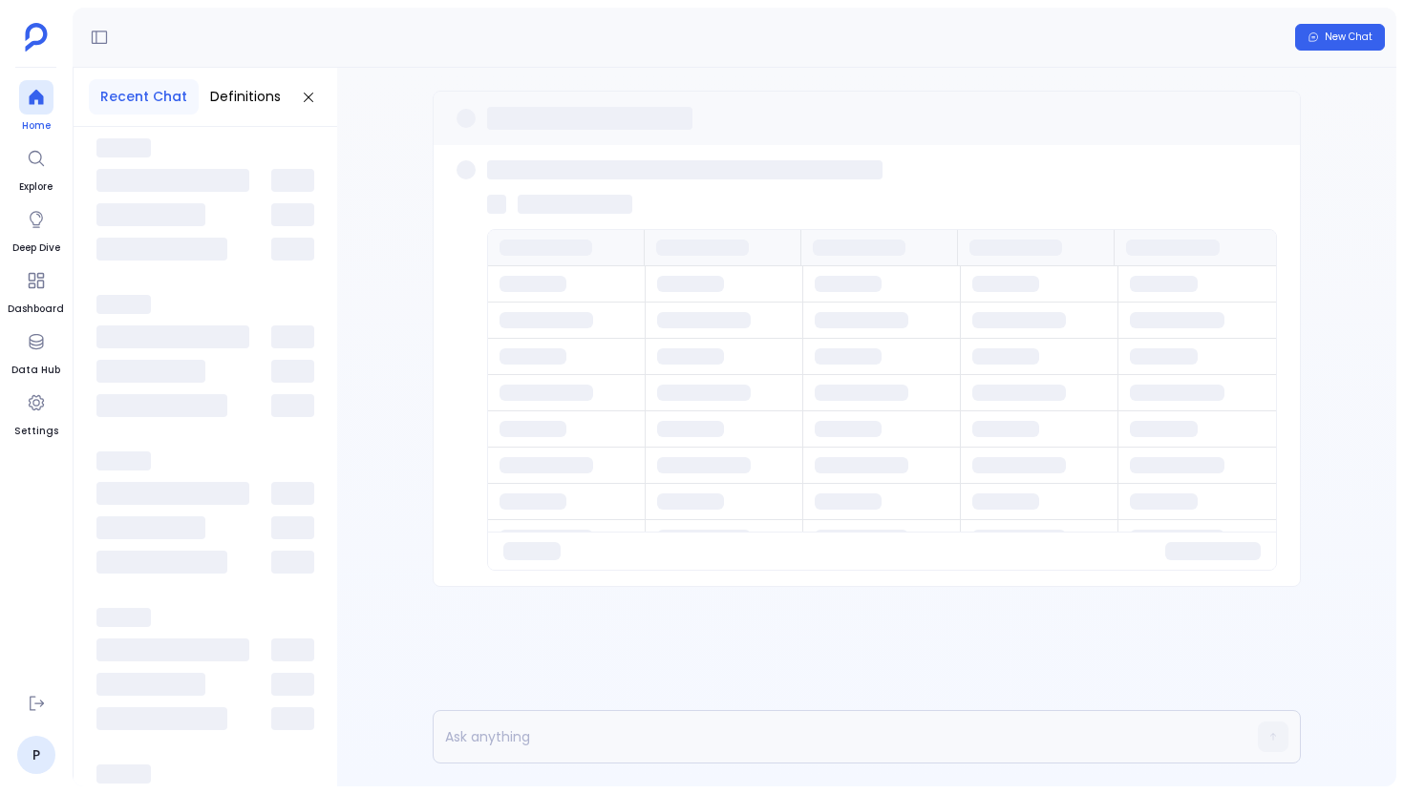
click at [42, 98] on icon at bounding box center [36, 97] width 14 height 15
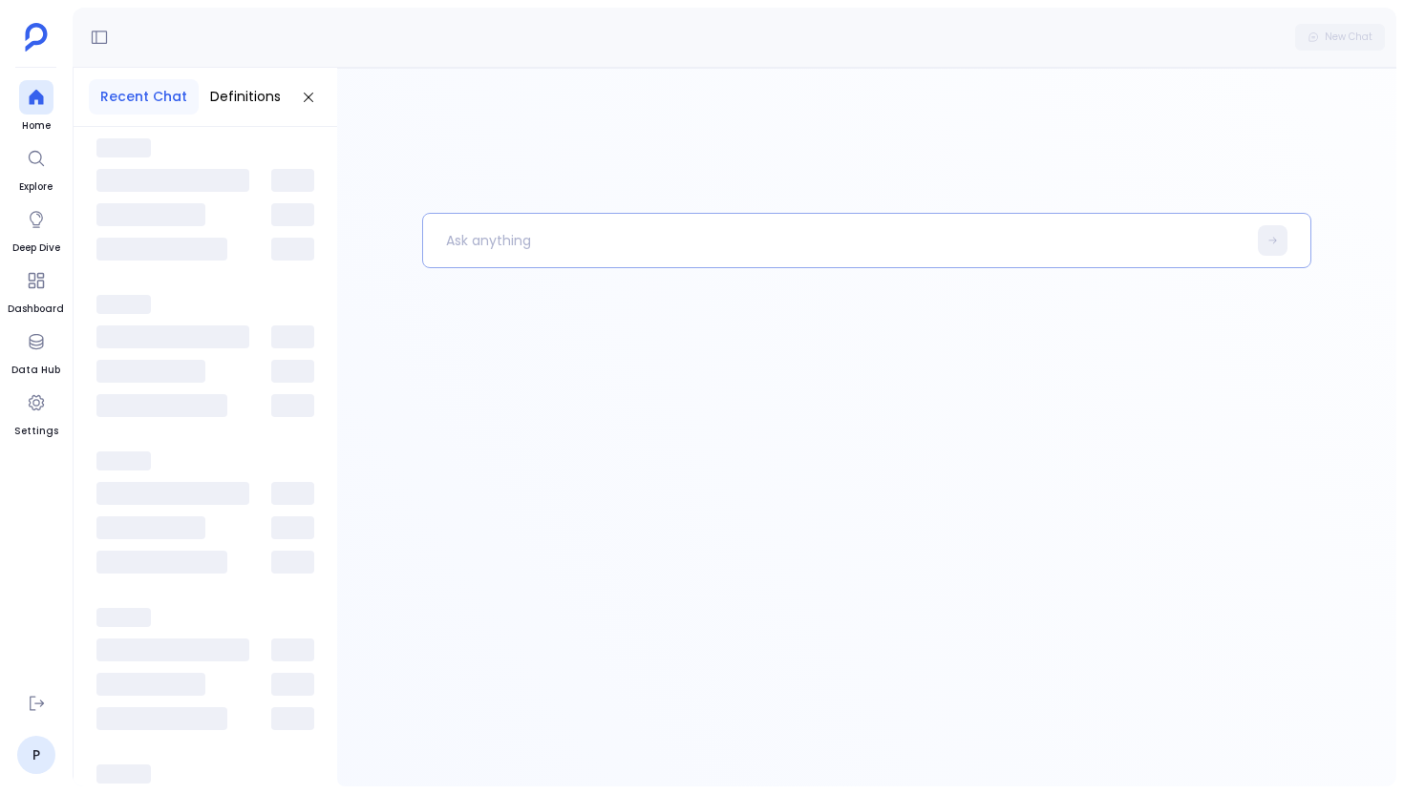
click at [467, 224] on p at bounding box center [834, 241] width 823 height 50
